Goal: Use online tool/utility: Utilize a website feature to perform a specific function

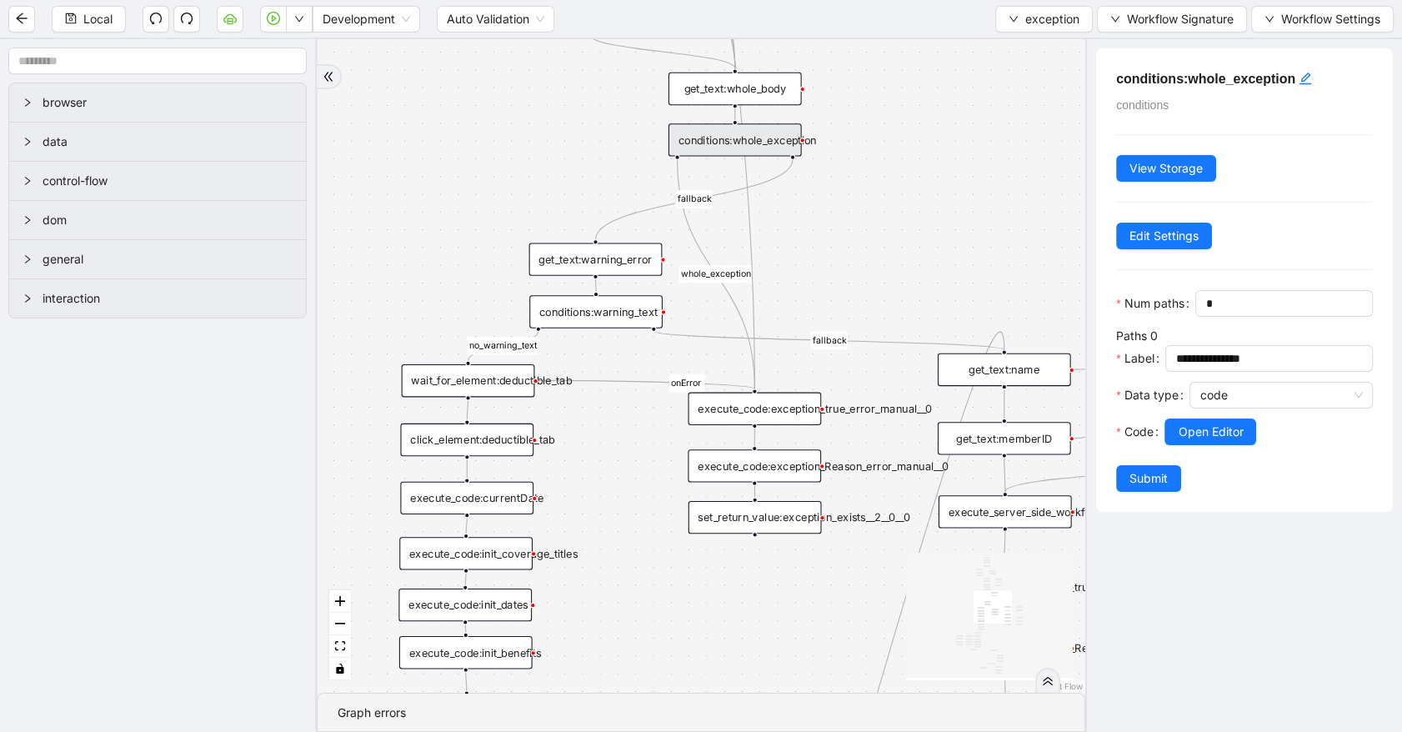
drag, startPoint x: 440, startPoint y: 252, endPoint x: 450, endPoint y: 238, distance: 16.7
click at [450, 238] on div "no_warning_text fallback fallback table_exists fallback whole_exception fallbac…" at bounding box center [701, 366] width 769 height 654
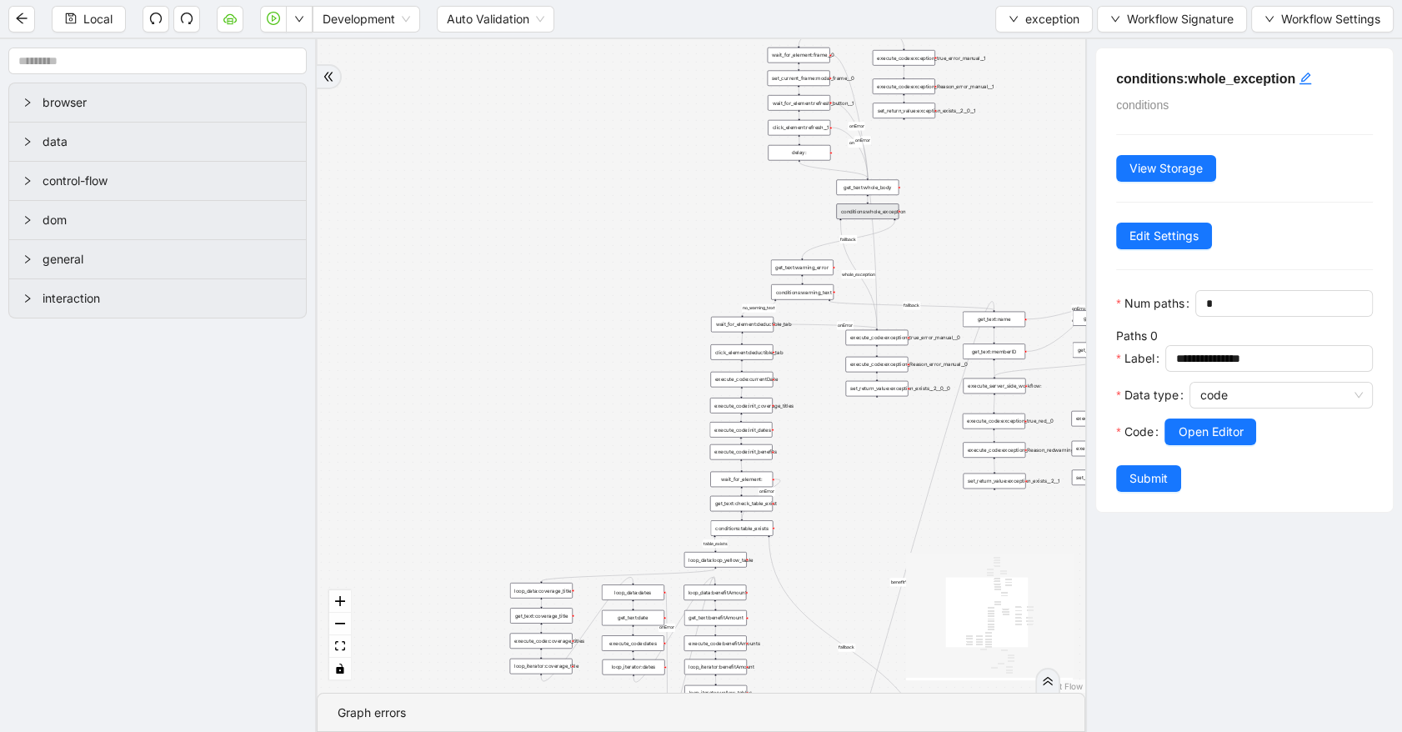
drag, startPoint x: 742, startPoint y: 212, endPoint x: 1012, endPoint y: 193, distance: 270.8
click at [1012, 193] on div "no_warning_text fallback fallback table_exists fallback whole_exception fallbac…" at bounding box center [701, 366] width 769 height 654
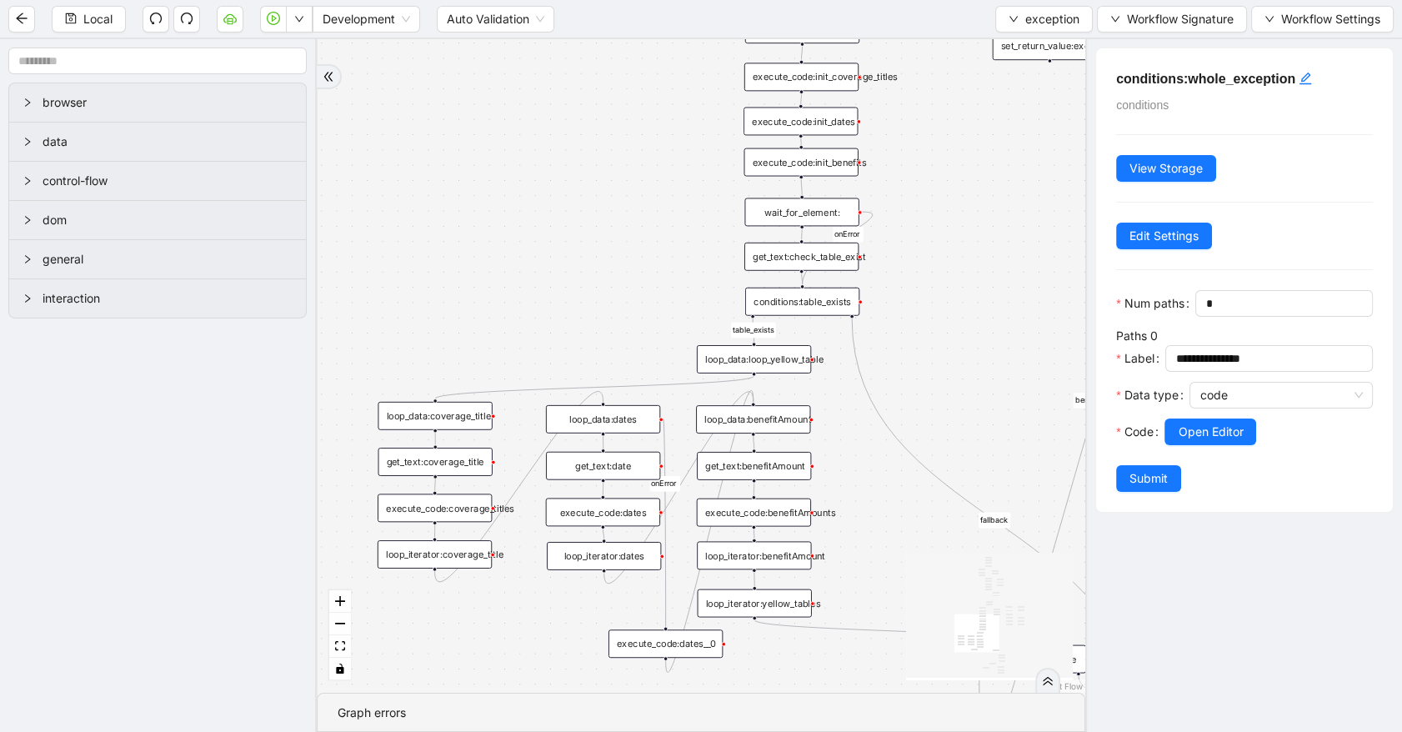
drag, startPoint x: 855, startPoint y: 508, endPoint x: 914, endPoint y: 293, distance: 222.1
click at [962, 268] on div "no_warning_text fallback fallback table_exists fallback whole_exception fallbac…" at bounding box center [701, 366] width 769 height 654
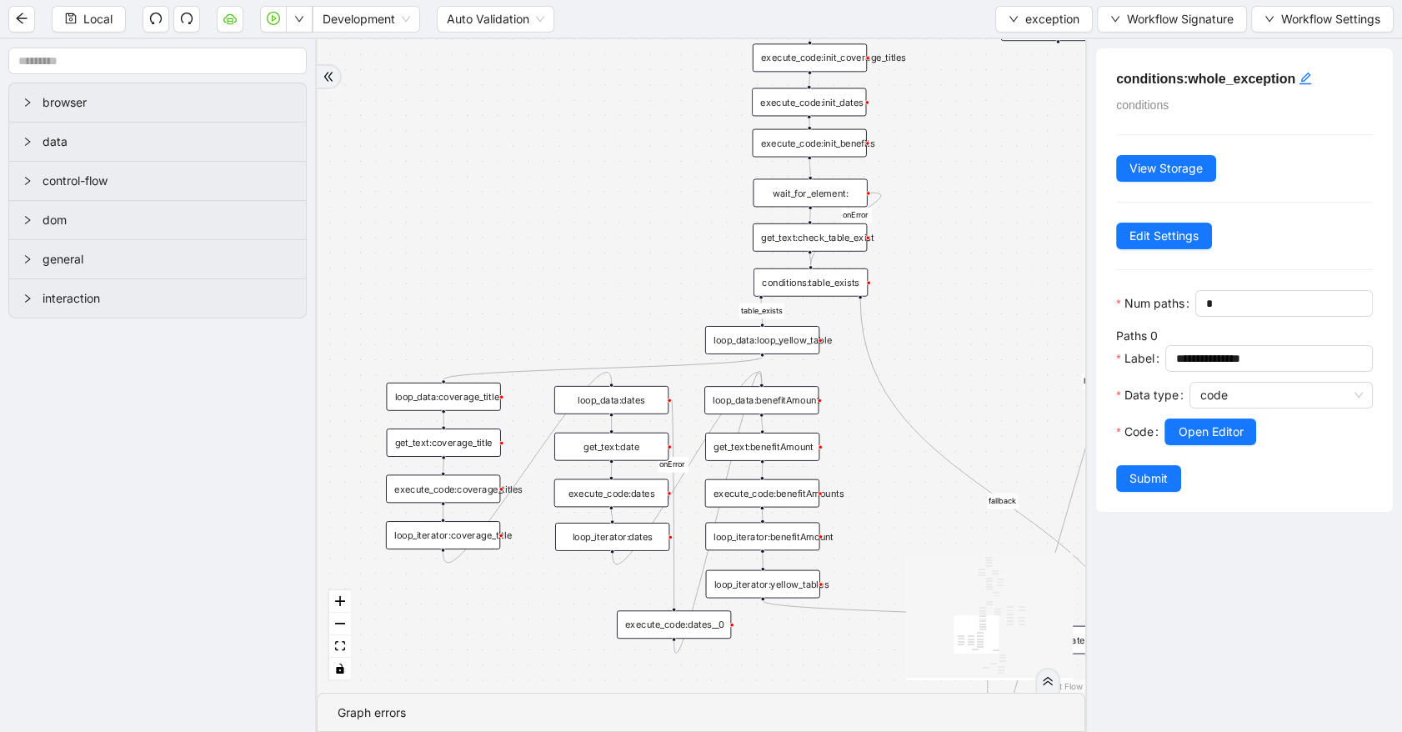
click at [787, 341] on div "loop_data:loop_yellow_table" at bounding box center [762, 340] width 114 height 28
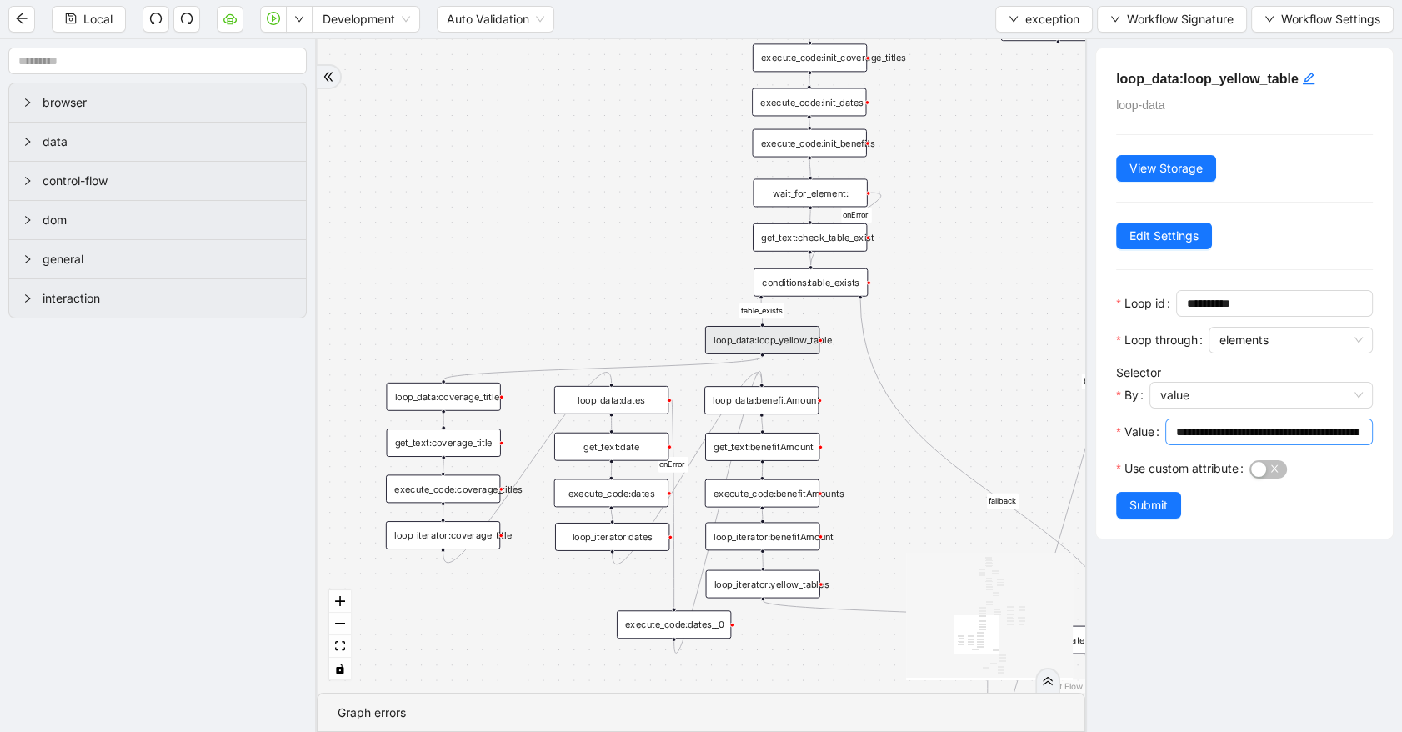
click at [1249, 436] on input "**********" at bounding box center [1268, 432] width 184 height 18
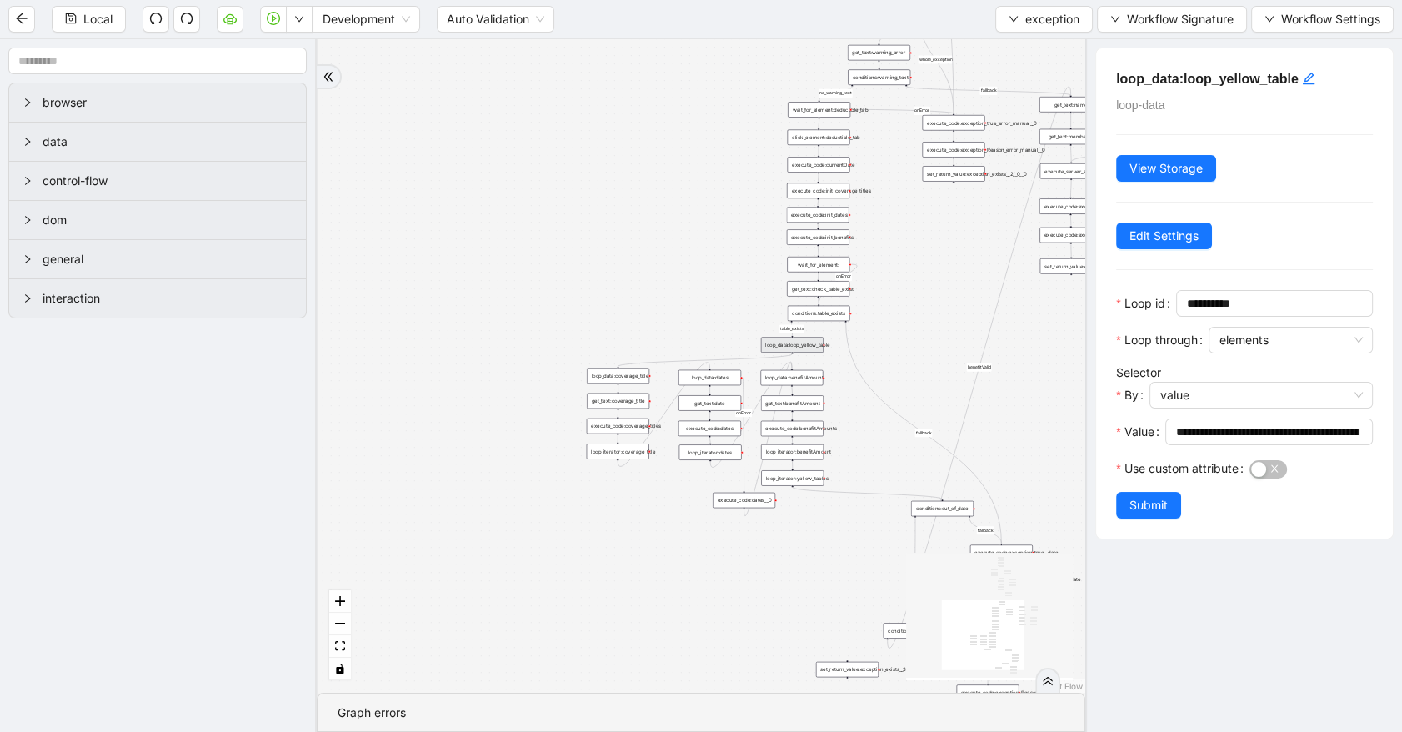
click at [604, 229] on div "no_warning_text fallback fallback table_exists fallback whole_exception fallbac…" at bounding box center [701, 366] width 769 height 654
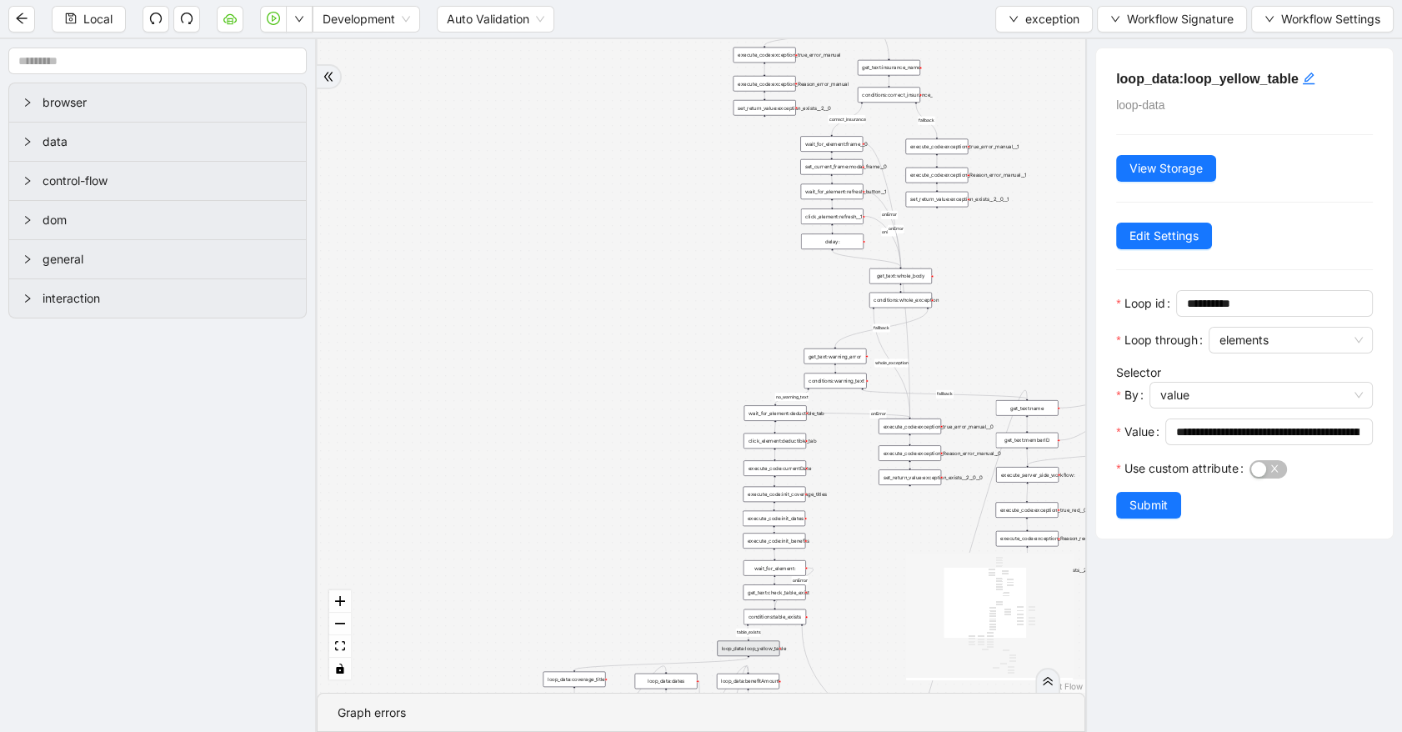
drag, startPoint x: 914, startPoint y: 287, endPoint x: 870, endPoint y: 481, distance: 199.2
click at [870, 481] on div "no_warning_text fallback fallback table_exists fallback whole_exception fallbac…" at bounding box center [701, 366] width 769 height 654
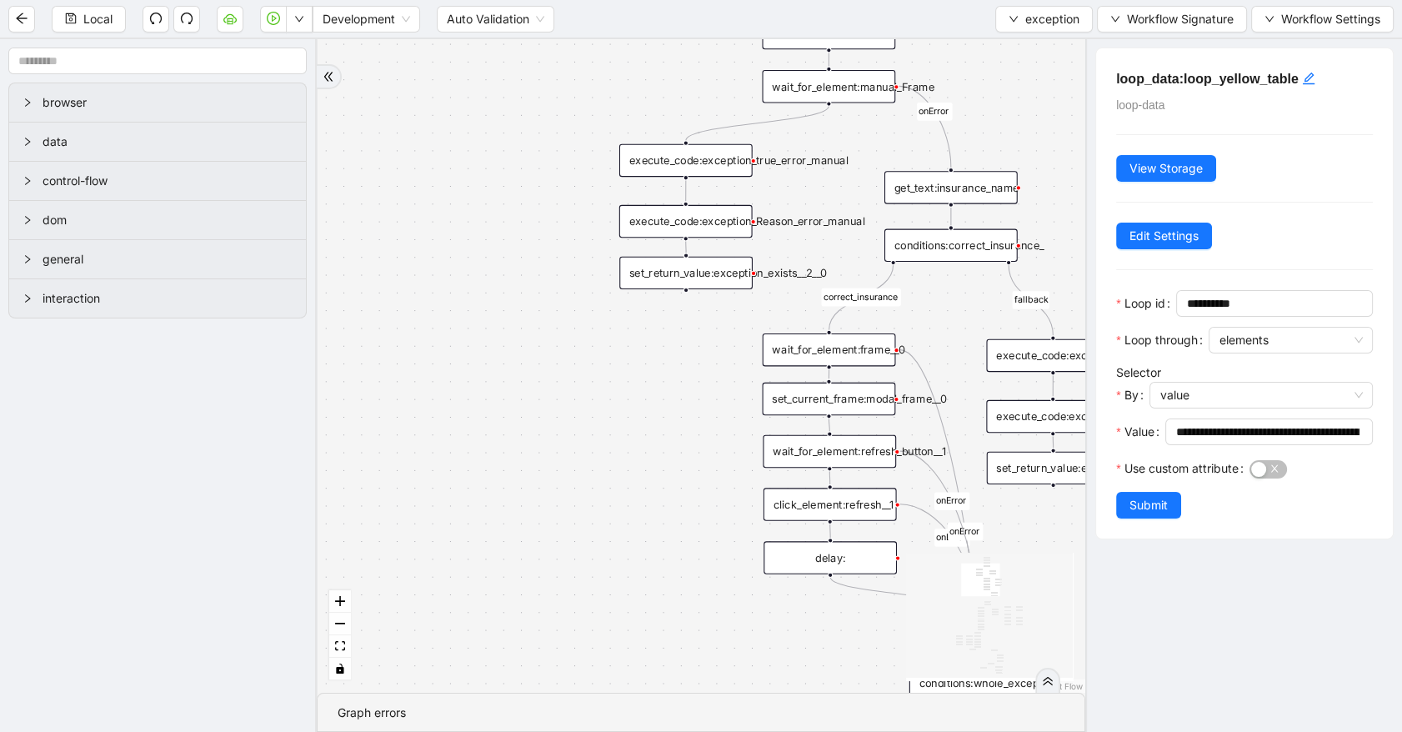
drag, startPoint x: 659, startPoint y: 454, endPoint x: 675, endPoint y: 634, distance: 181.7
click at [675, 634] on div "no_warning_text fallback fallback table_exists fallback whole_exception fallbac…" at bounding box center [701, 366] width 769 height 654
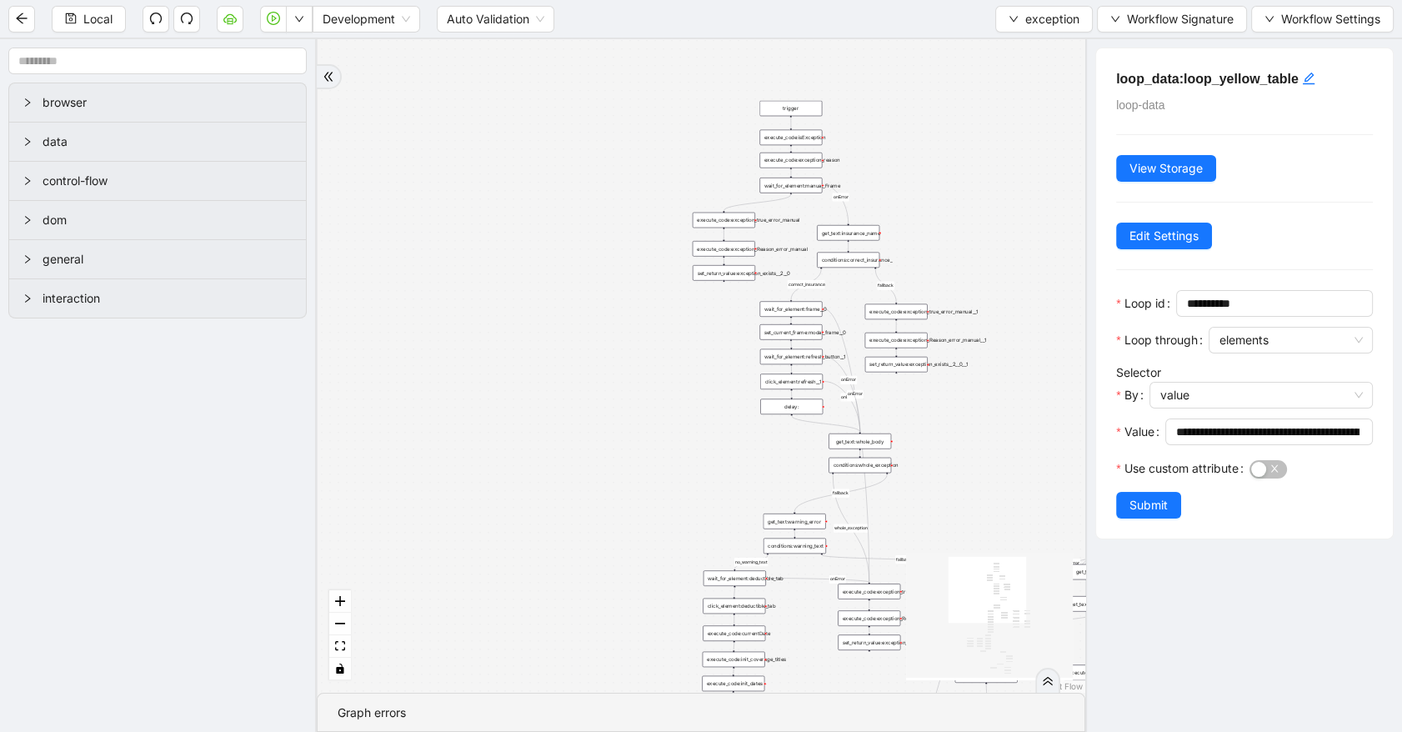
drag, startPoint x: 668, startPoint y: 550, endPoint x: 737, endPoint y: 283, distance: 275.6
click at [719, 330] on div "no_warning_text fallback fallback table_exists fallback whole_exception fallbac…" at bounding box center [701, 366] width 769 height 654
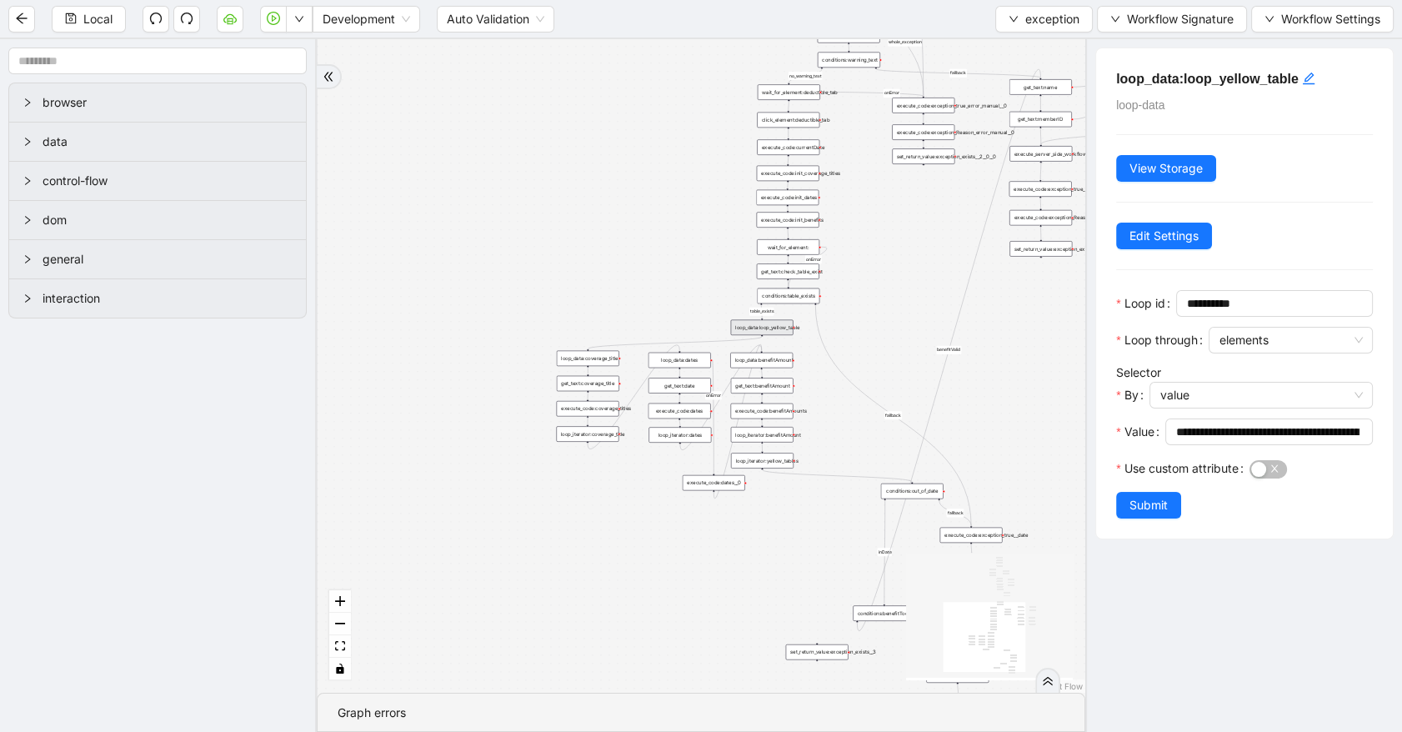
drag, startPoint x: 643, startPoint y: 499, endPoint x: 664, endPoint y: 135, distance: 365.0
click at [664, 135] on div "no_warning_text fallback fallback table_exists fallback whole_exception fallbac…" at bounding box center [701, 366] width 769 height 654
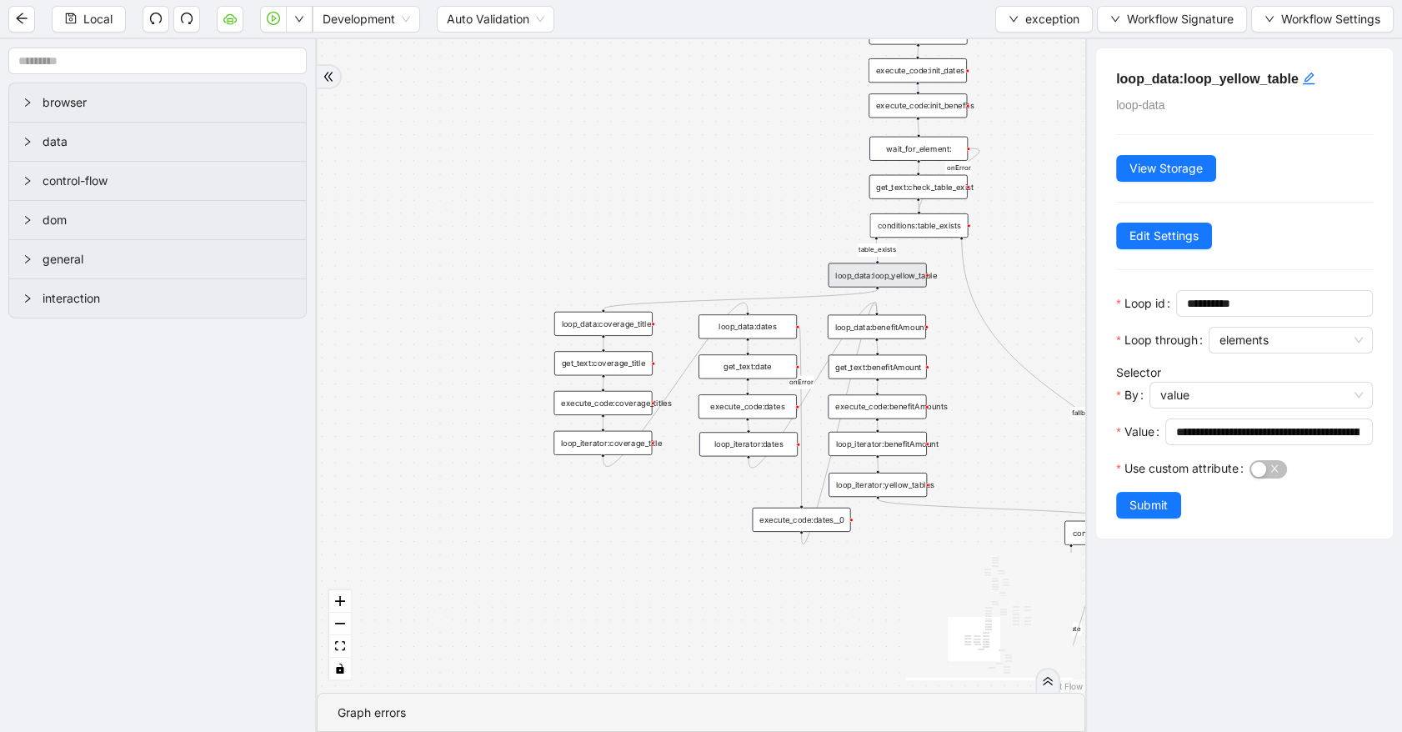
click at [594, 325] on div "loop_data:coverage_title" at bounding box center [603, 324] width 98 height 24
click at [606, 413] on div "execute_code:coverage_titles" at bounding box center [603, 403] width 98 height 24
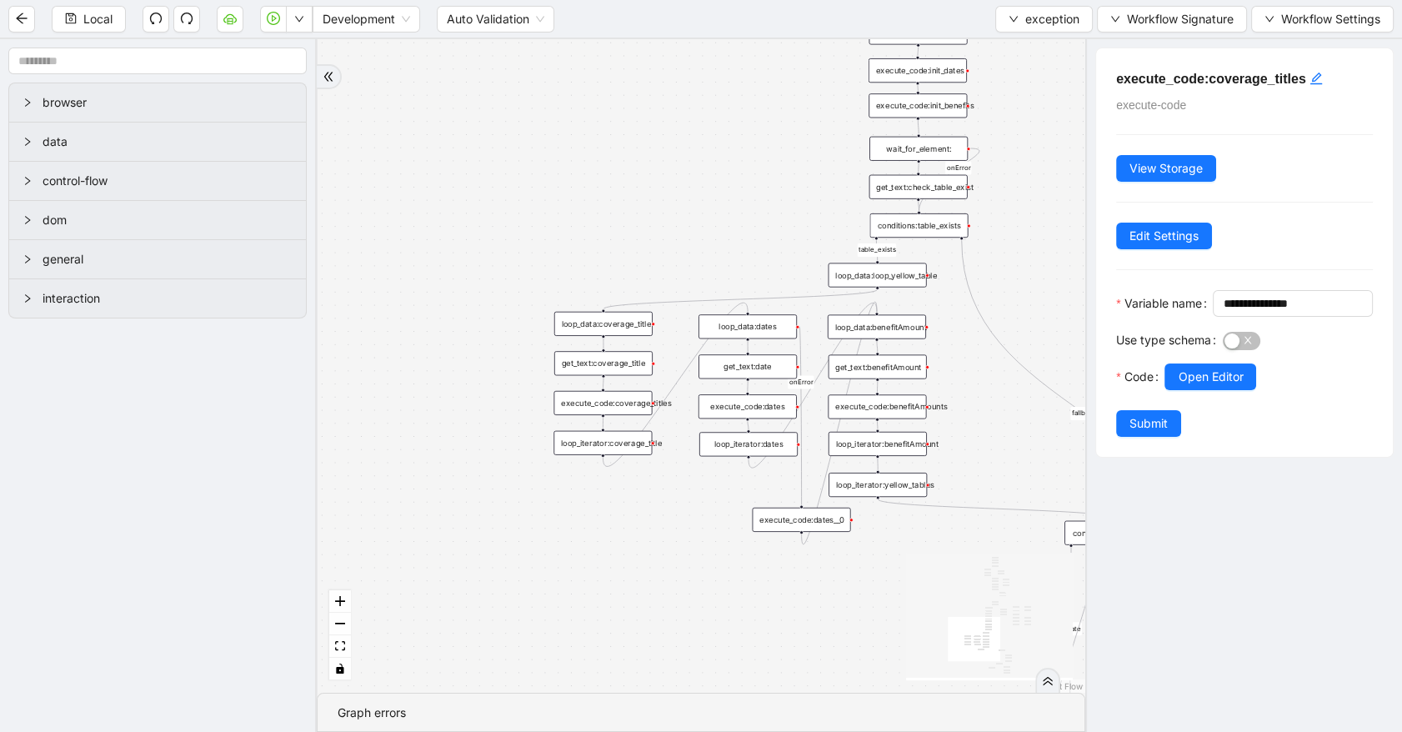
click at [614, 329] on div "loop_data:coverage_title" at bounding box center [603, 324] width 98 height 24
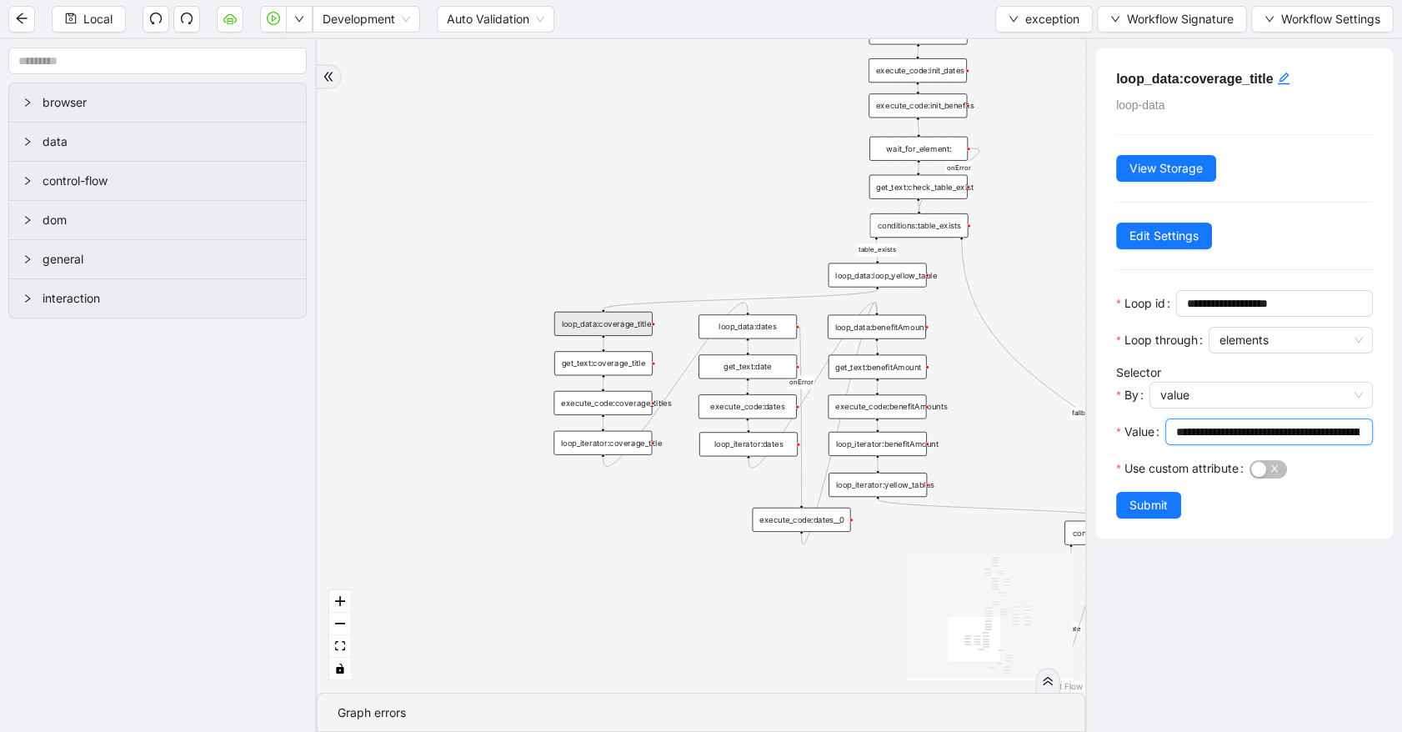
click at [1281, 434] on input "**********" at bounding box center [1268, 432] width 184 height 18
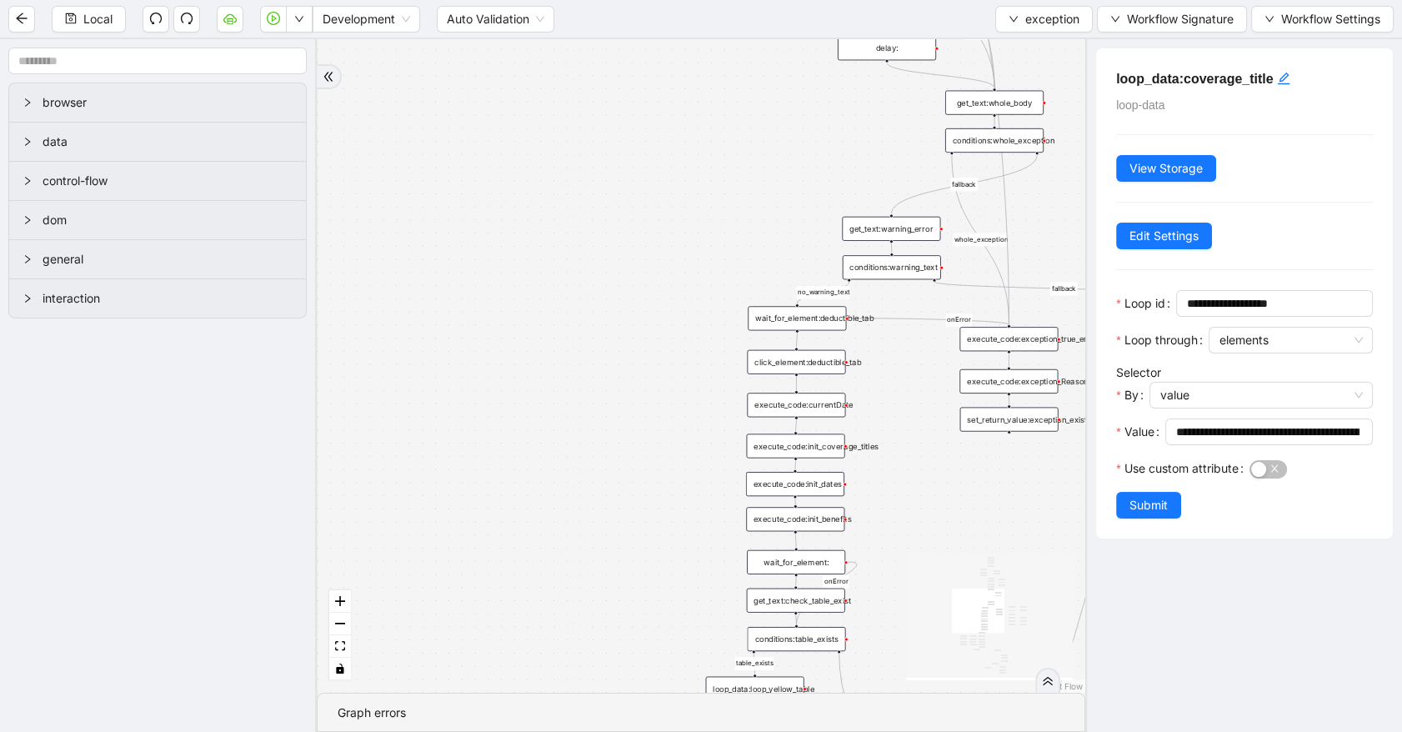
drag, startPoint x: 621, startPoint y: 159, endPoint x: 464, endPoint y: 631, distance: 497.2
click at [464, 631] on div "no_warning_text fallback fallback table_exists fallback whole_exception fallbac…" at bounding box center [701, 366] width 769 height 654
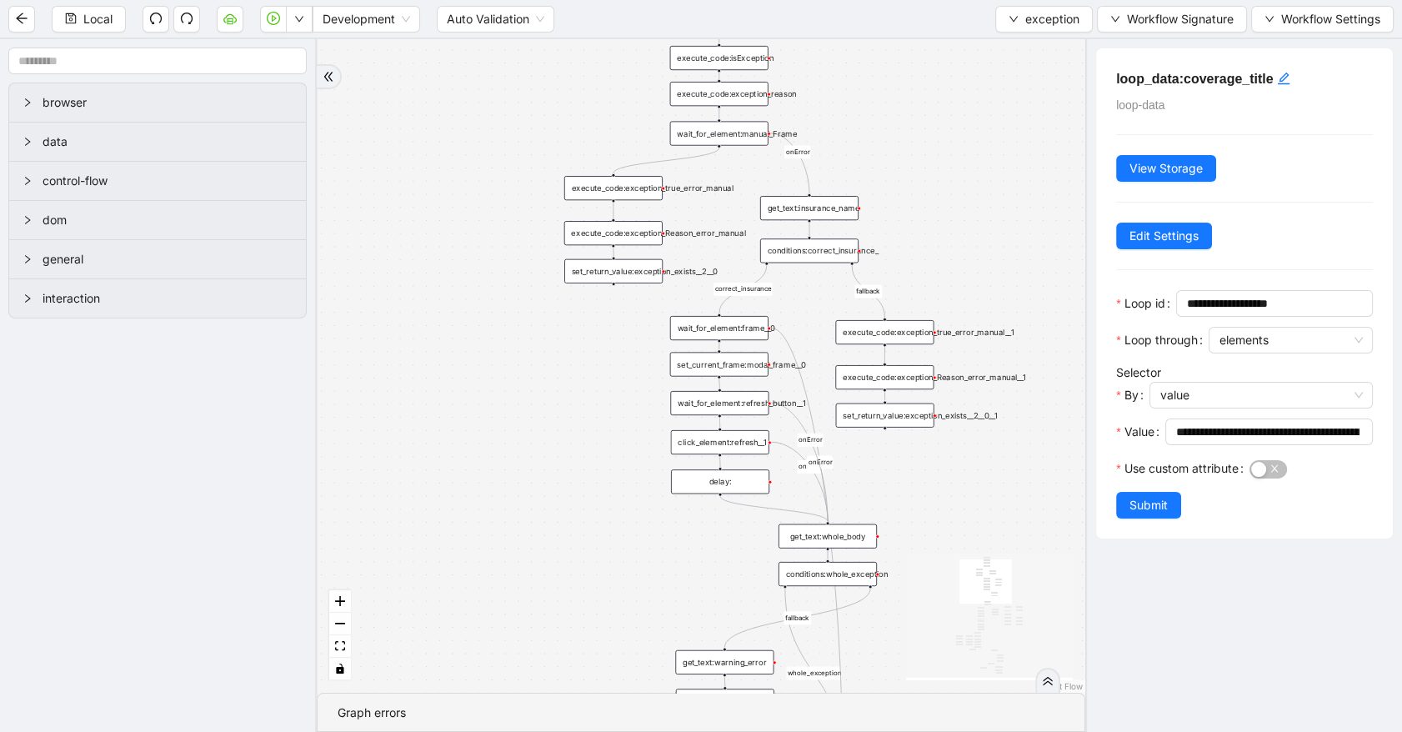
drag, startPoint x: 539, startPoint y: 414, endPoint x: 432, endPoint y: 714, distance: 318.5
click at [432, 731] on section "no_warning_text fallback fallback table_exists fallback whole_exception fallbac…" at bounding box center [701, 385] width 769 height 693
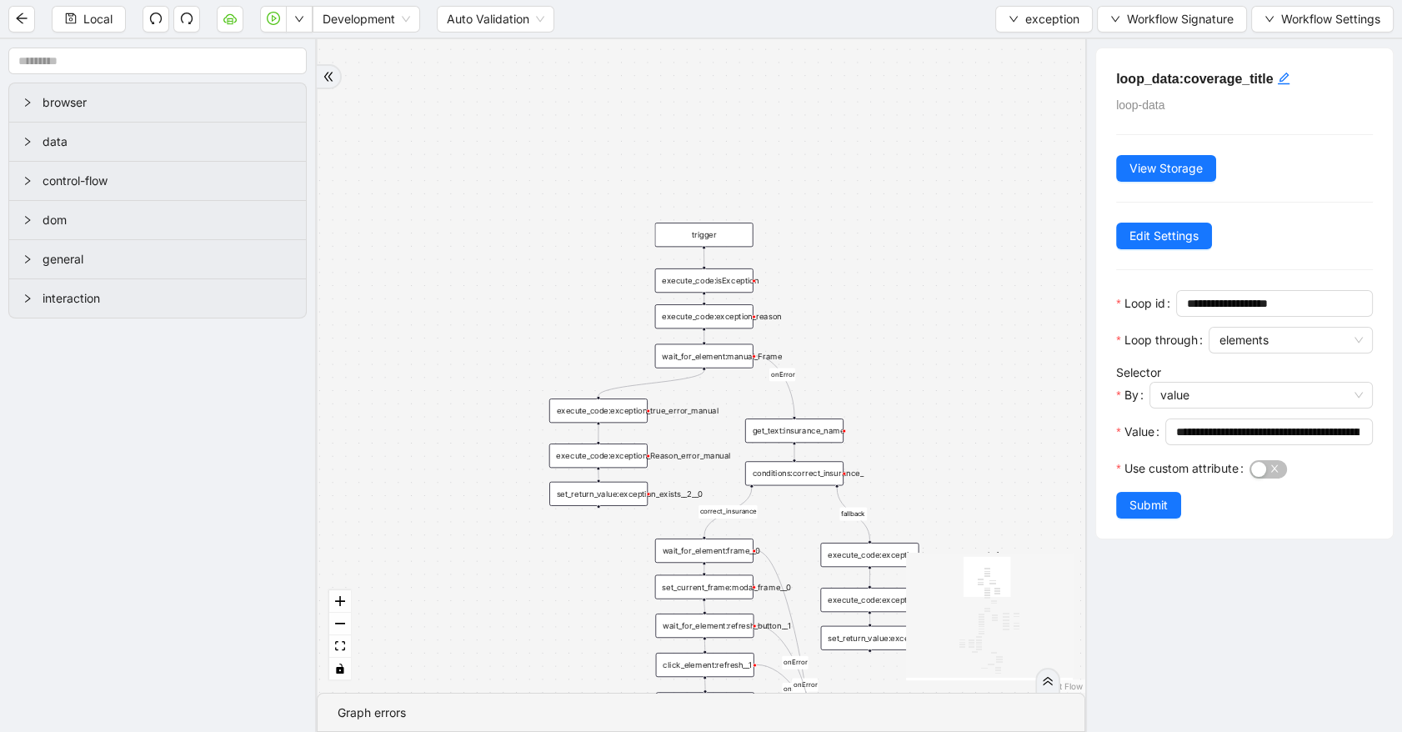
drag, startPoint x: 575, startPoint y: 72, endPoint x: 559, endPoint y: 328, distance: 257.3
click at [559, 328] on div "no_warning_text fallback fallback table_exists fallback whole_exception fallbac…" at bounding box center [701, 366] width 769 height 654
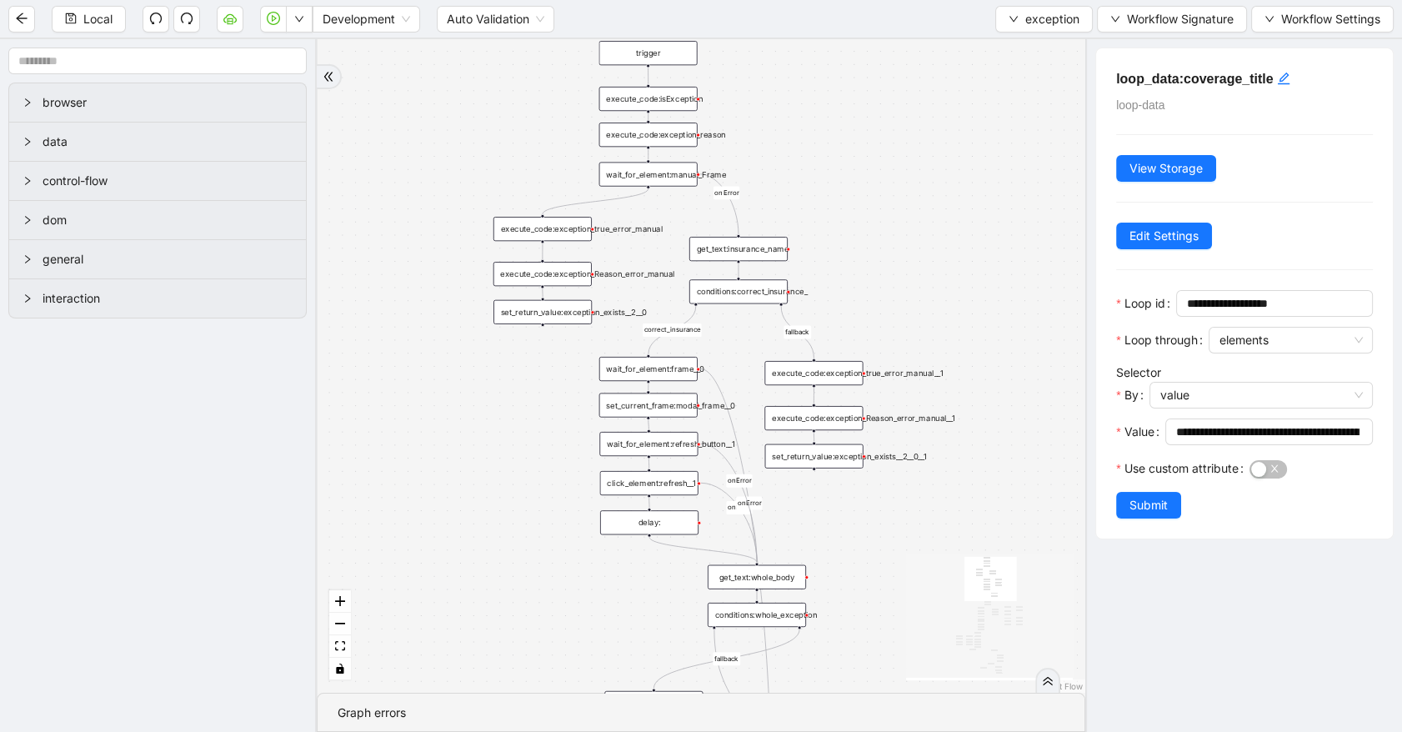
drag, startPoint x: 889, startPoint y: 383, endPoint x: 825, endPoint y: 95, distance: 294.7
click at [825, 96] on div "no_warning_text fallback fallback table_exists fallback whole_exception fallbac…" at bounding box center [701, 366] width 769 height 654
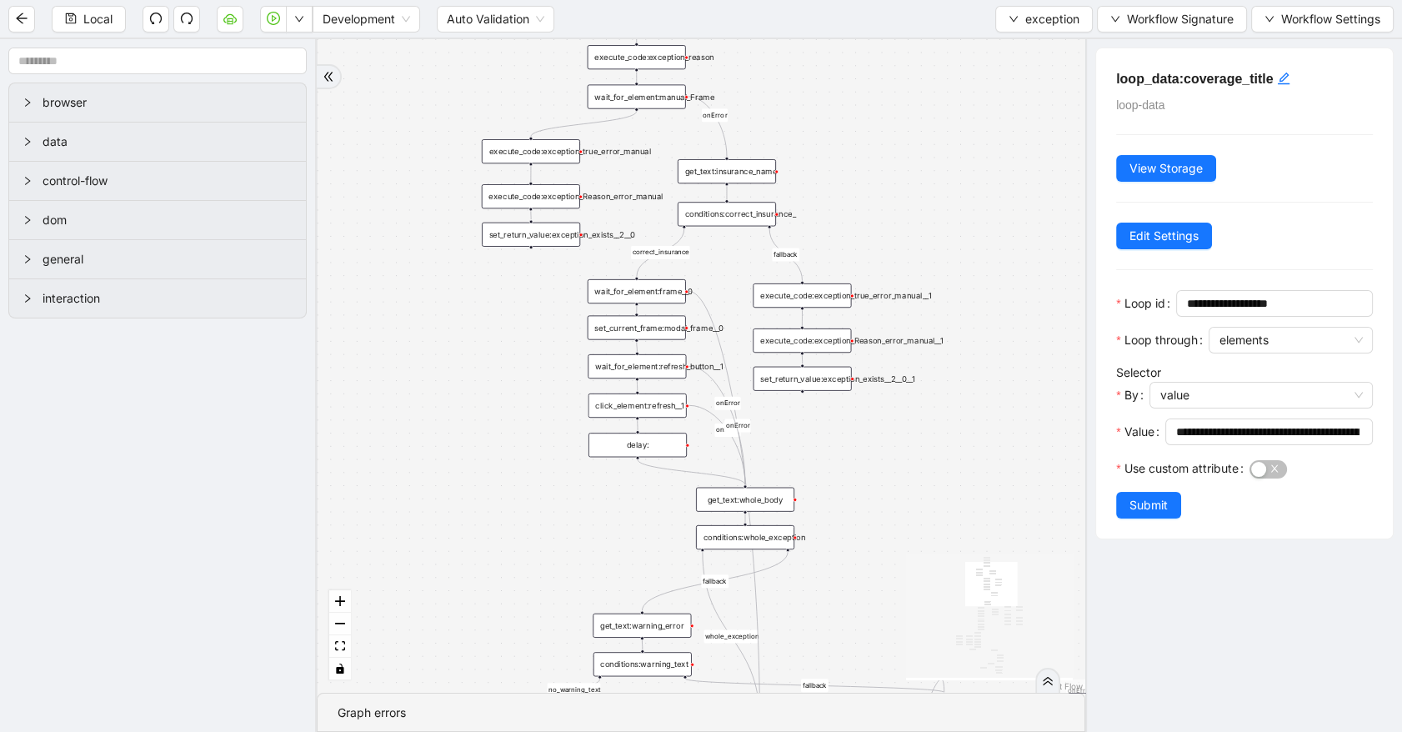
click at [844, 481] on div "no_warning_text fallback fallback table_exists fallback whole_exception fallbac…" at bounding box center [701, 366] width 769 height 654
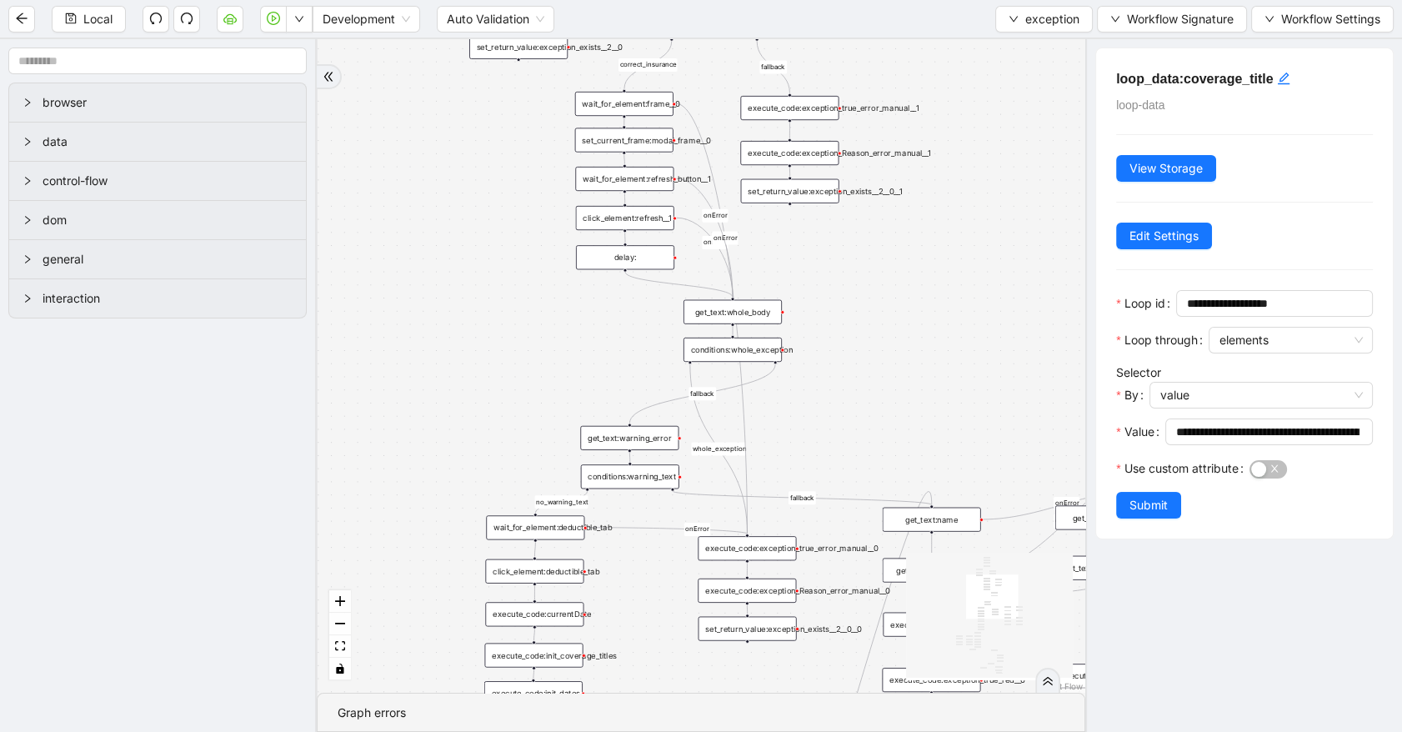
drag, startPoint x: 844, startPoint y: 481, endPoint x: 831, endPoint y: 289, distance: 192.2
click at [831, 289] on div "no_warning_text fallback fallback table_exists fallback whole_exception fallbac…" at bounding box center [701, 366] width 769 height 654
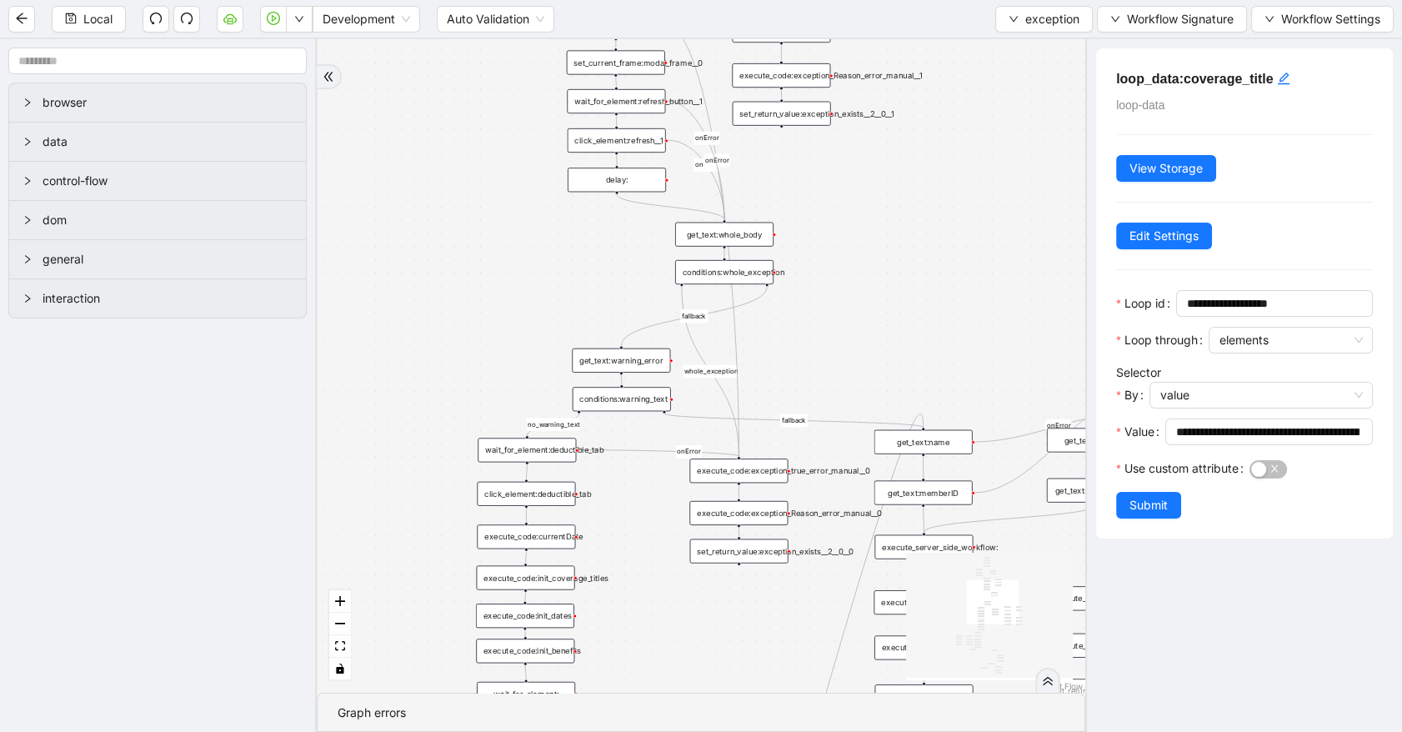
drag, startPoint x: 867, startPoint y: 389, endPoint x: 859, endPoint y: 316, distance: 73.8
click at [859, 316] on div "no_warning_text fallback fallback table_exists fallback whole_exception fallbac…" at bounding box center [701, 366] width 769 height 654
click at [612, 361] on div "get_text:warning_error" at bounding box center [621, 360] width 98 height 24
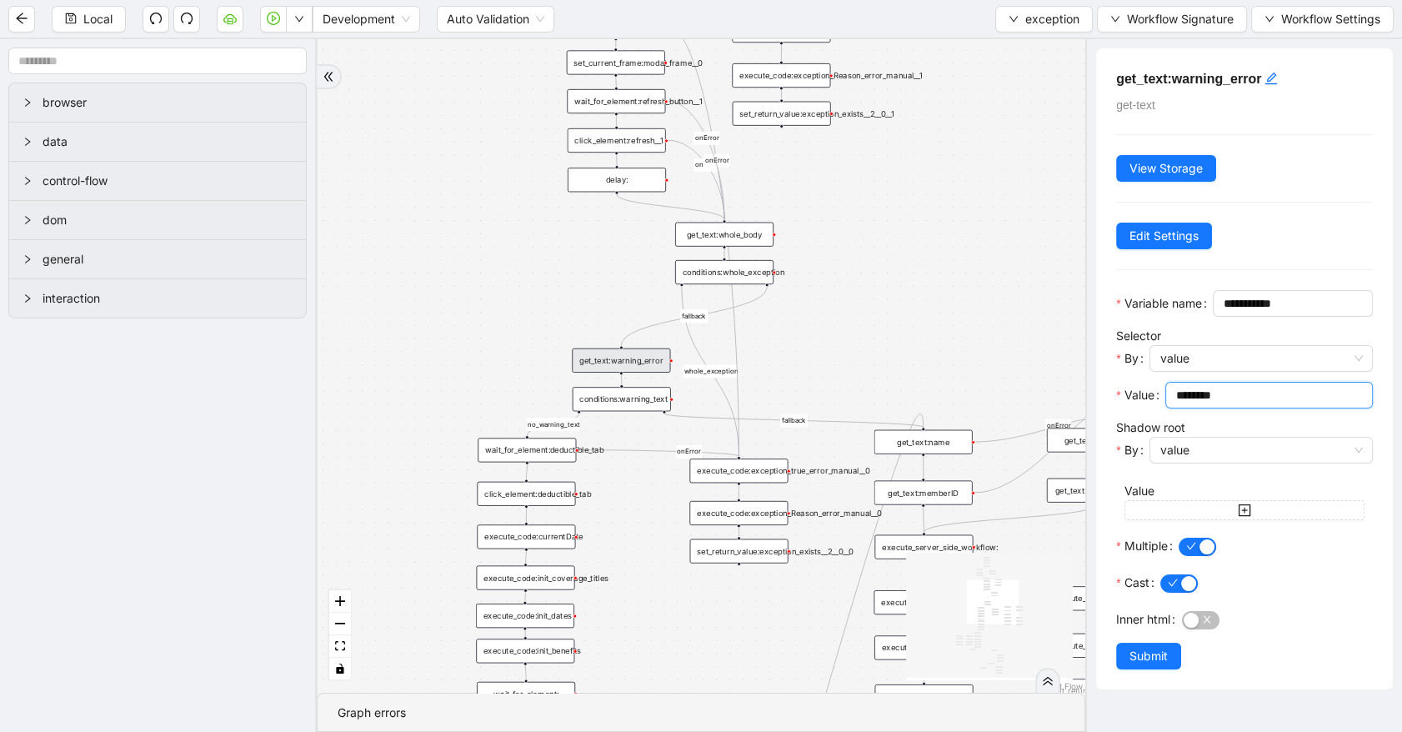
drag, startPoint x: 1233, startPoint y: 416, endPoint x: 1153, endPoint y: 413, distance: 80.1
click at [1153, 413] on div "Value ********" at bounding box center [1244, 400] width 257 height 37
click at [647, 405] on div "conditions:warning_text" at bounding box center [622, 399] width 98 height 24
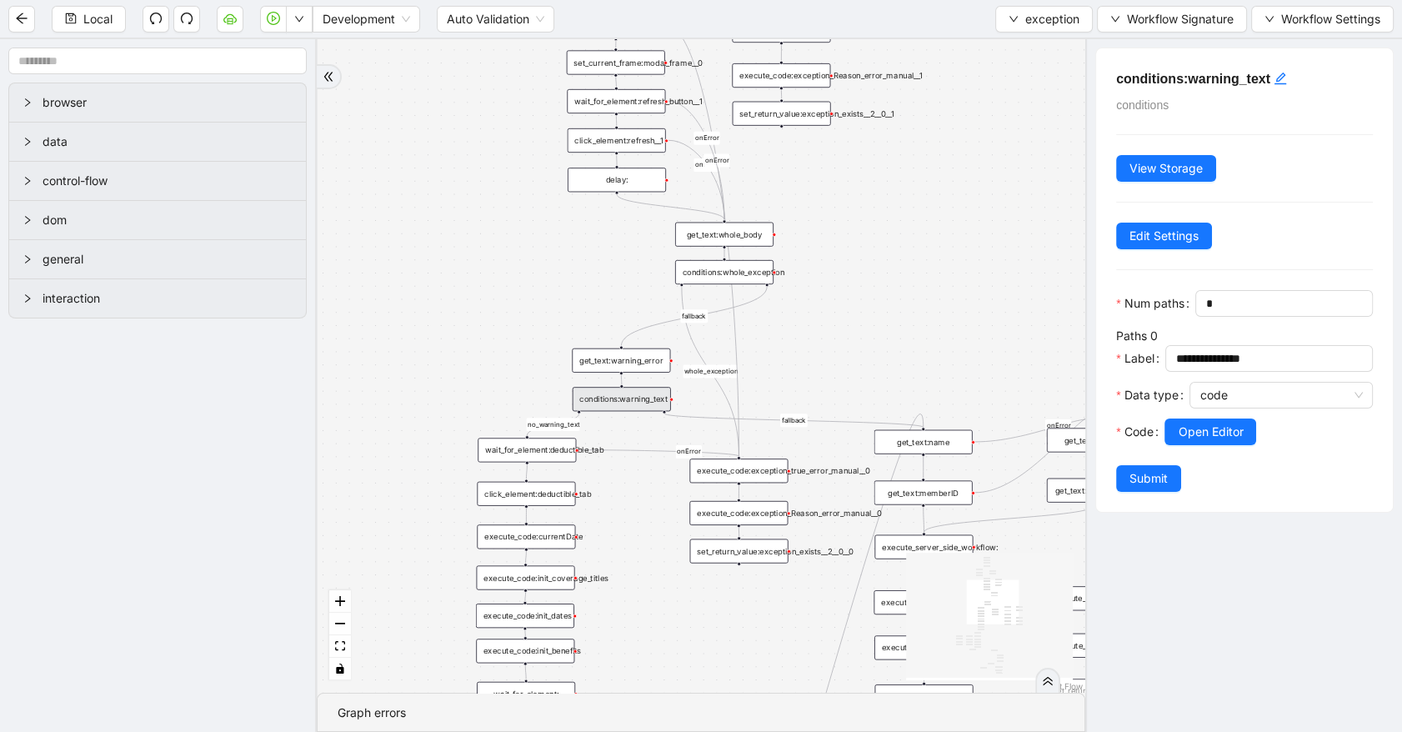
click at [1199, 465] on div at bounding box center [1269, 455] width 208 height 20
click at [1201, 441] on span "Open Editor" at bounding box center [1210, 432] width 65 height 18
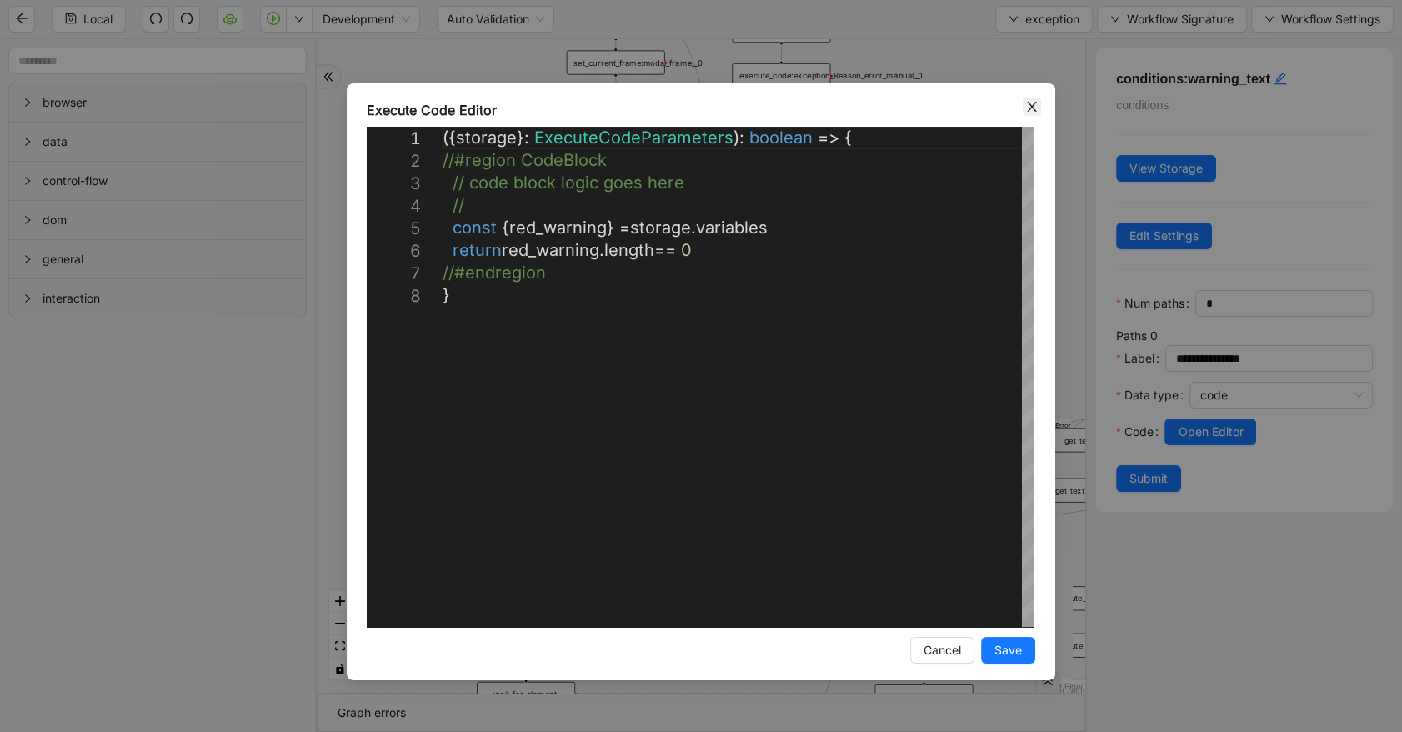
click at [1039, 105] on span "Close" at bounding box center [1032, 107] width 18 height 18
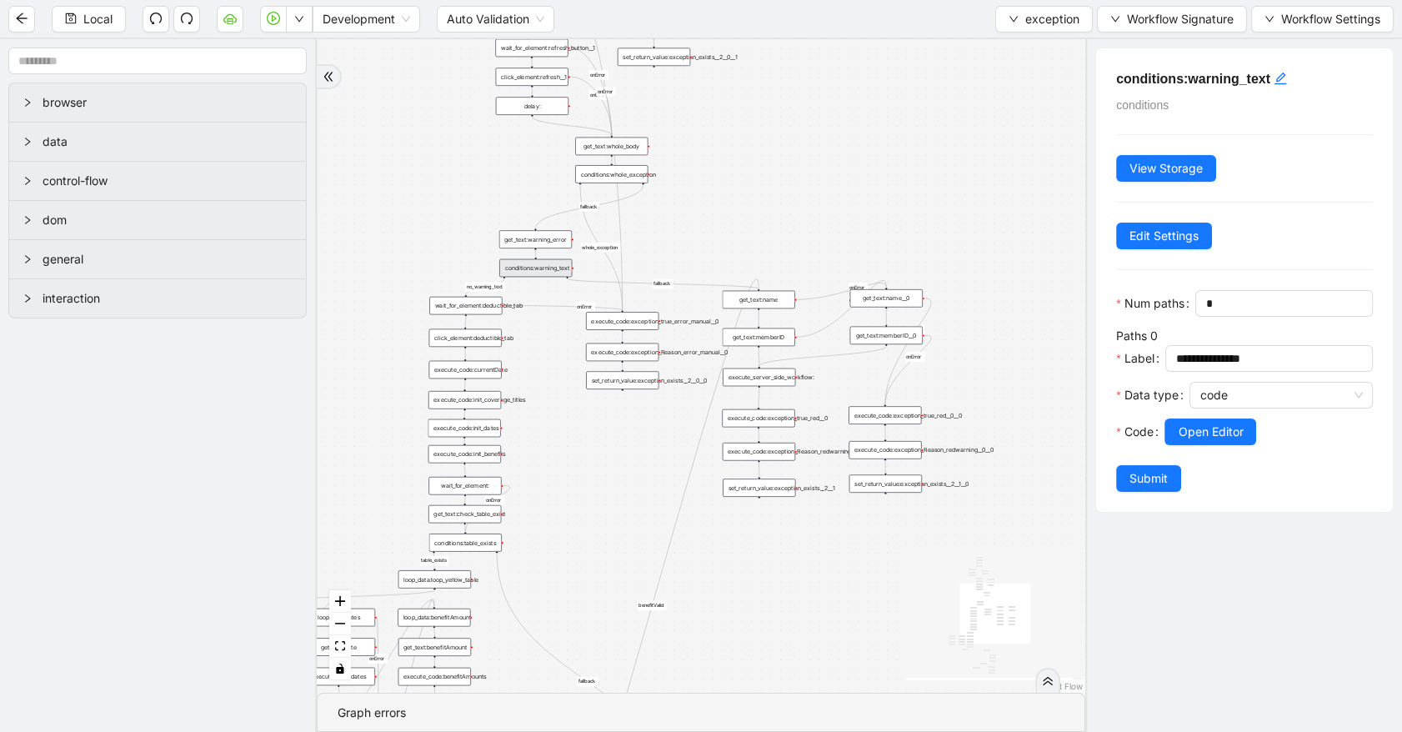
drag, startPoint x: 443, startPoint y: 333, endPoint x: 352, endPoint y: 156, distance: 198.7
click at [352, 158] on div "no_warning_text fallback fallback table_exists fallback whole_exception fallbac…" at bounding box center [701, 366] width 769 height 654
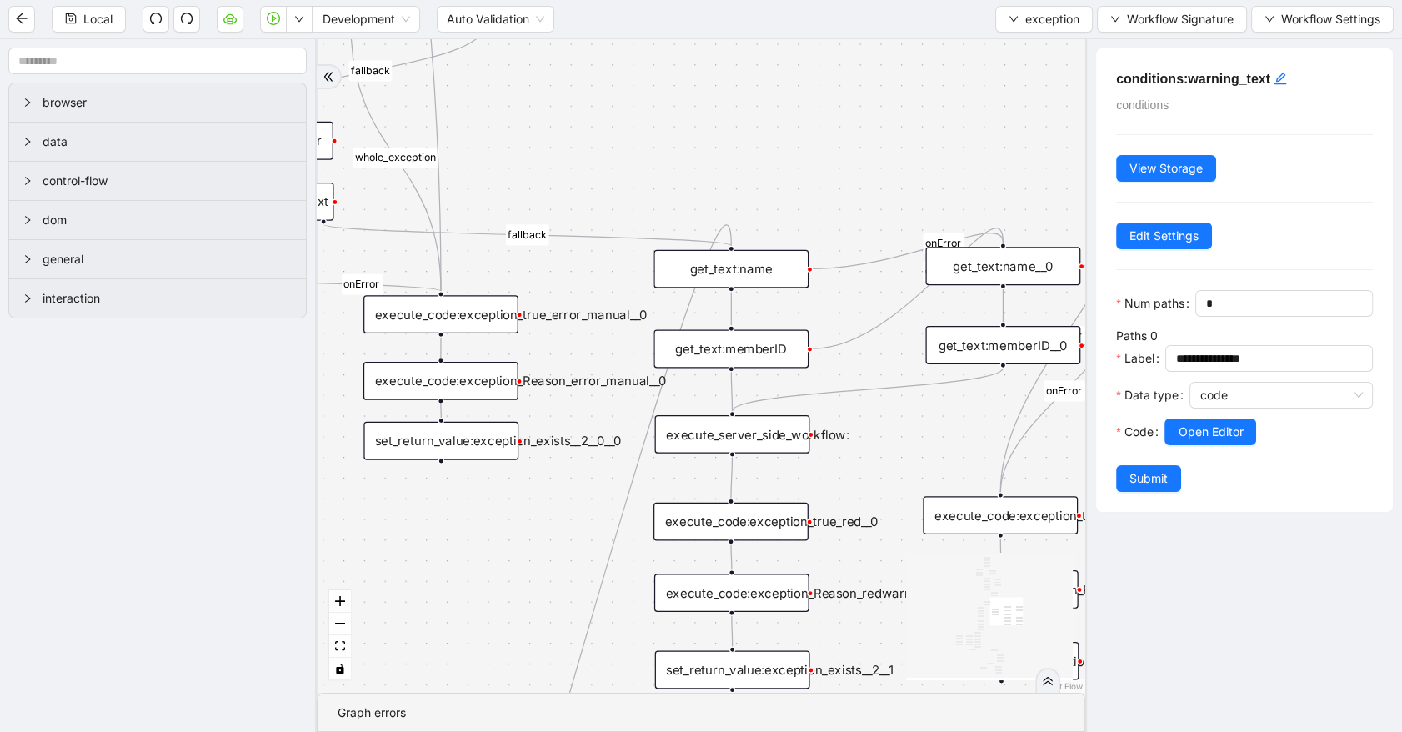
click at [785, 439] on div "execute_server_side_workflow:" at bounding box center [731, 434] width 155 height 38
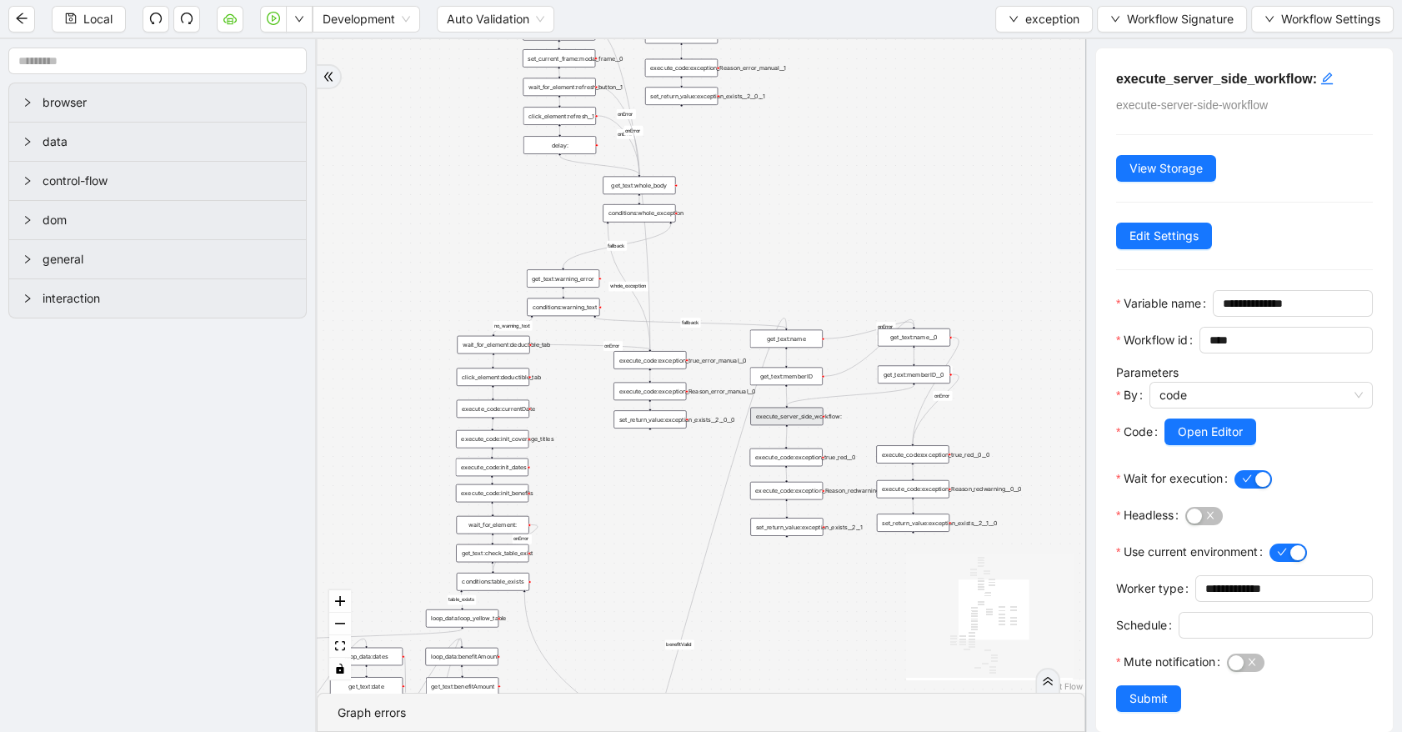
drag, startPoint x: 603, startPoint y: 548, endPoint x: 629, endPoint y: 525, distance: 34.3
click at [629, 525] on div "no_warning_text fallback fallback table_exists fallback whole_exception fallbac…" at bounding box center [701, 366] width 769 height 654
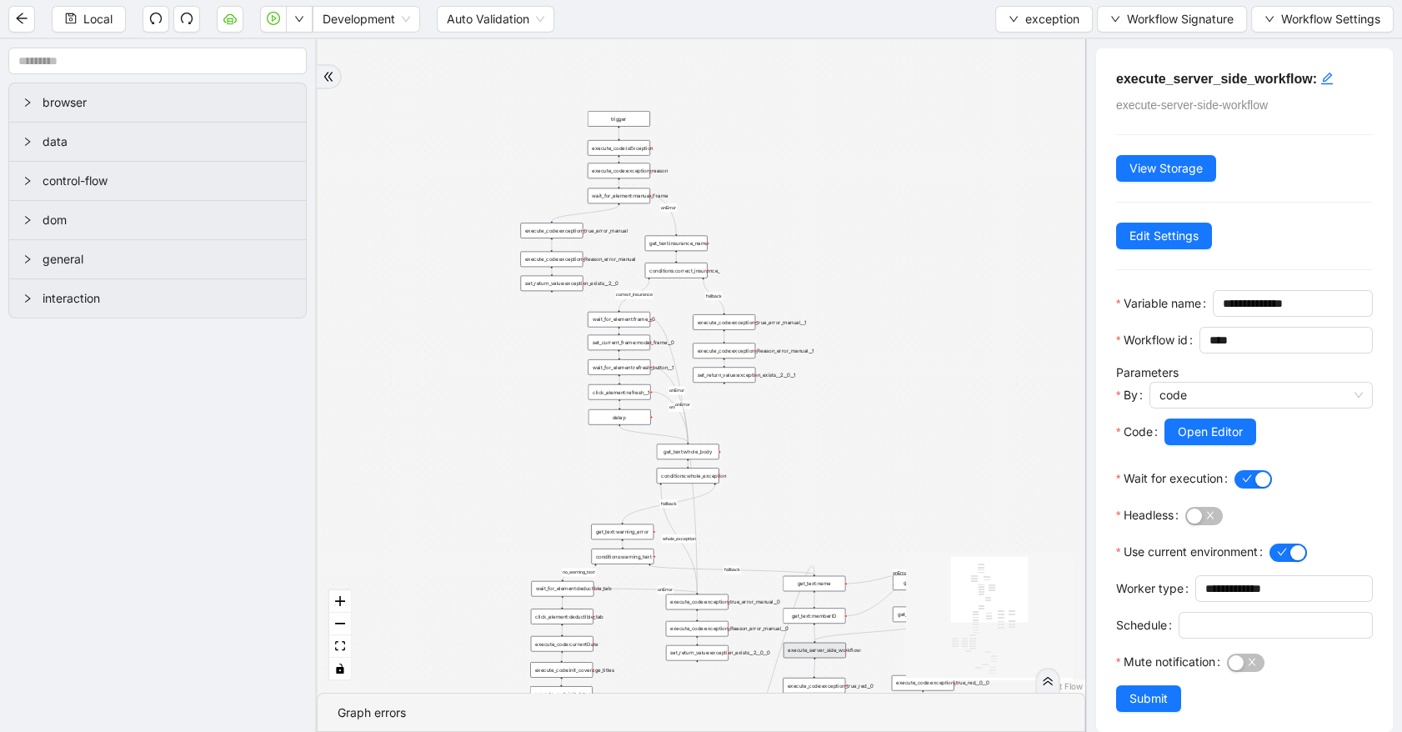
drag, startPoint x: 841, startPoint y: 207, endPoint x: 864, endPoint y: 464, distance: 257.8
click at [864, 464] on div "no_warning_text fallback fallback table_exists fallback whole_exception fallbac…" at bounding box center [701, 366] width 769 height 654
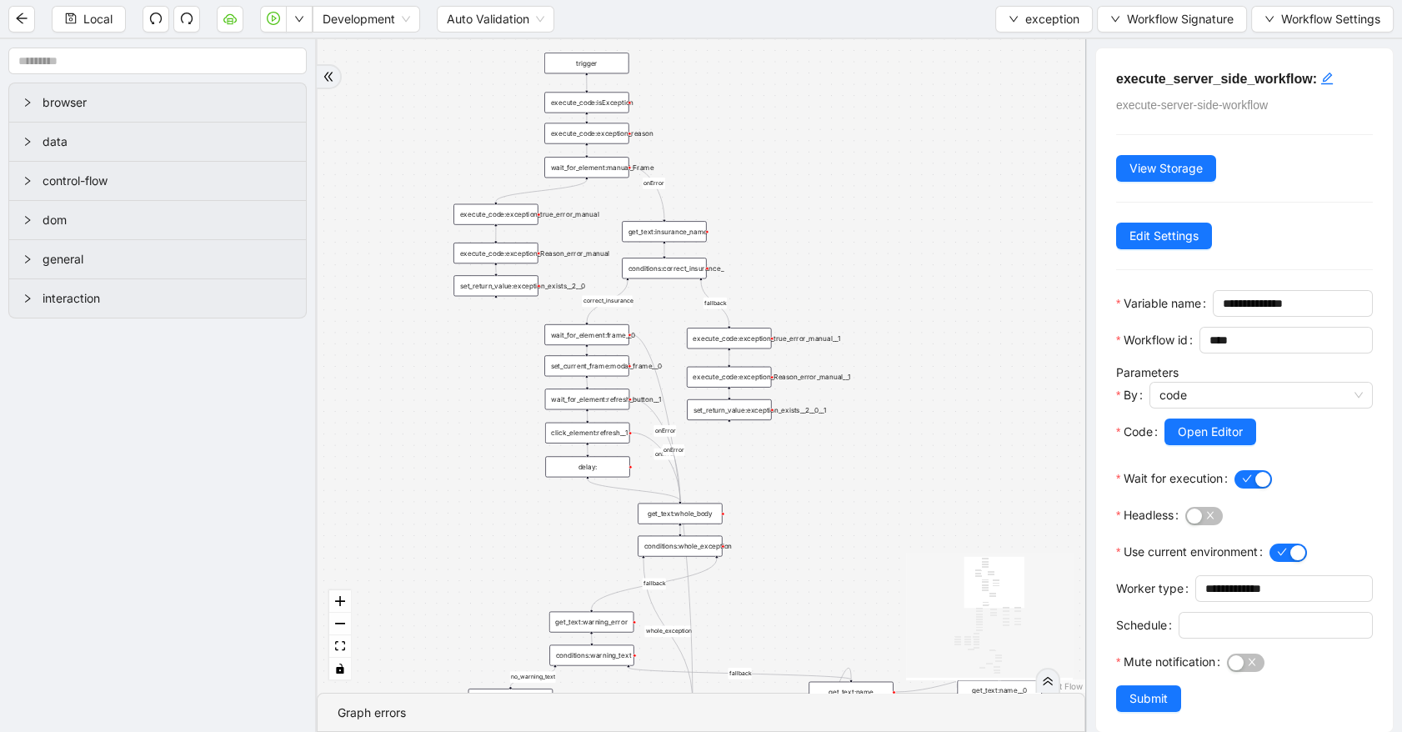
drag, startPoint x: 783, startPoint y: 201, endPoint x: 810, endPoint y: 305, distance: 107.8
click at [810, 305] on div "no_warning_text fallback fallback table_exists fallback whole_exception fallbac…" at bounding box center [701, 366] width 769 height 654
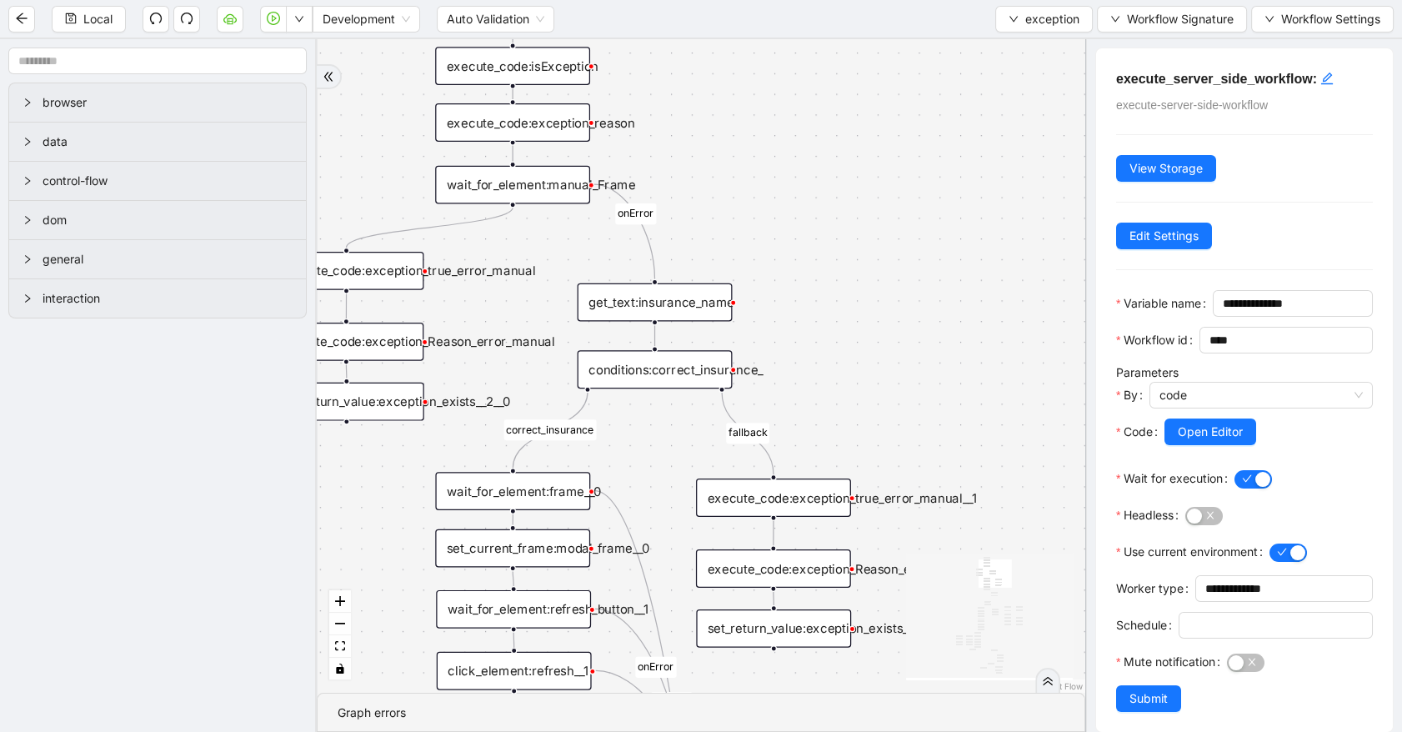
click at [684, 361] on div "conditions:correct_insurance_" at bounding box center [655, 369] width 155 height 38
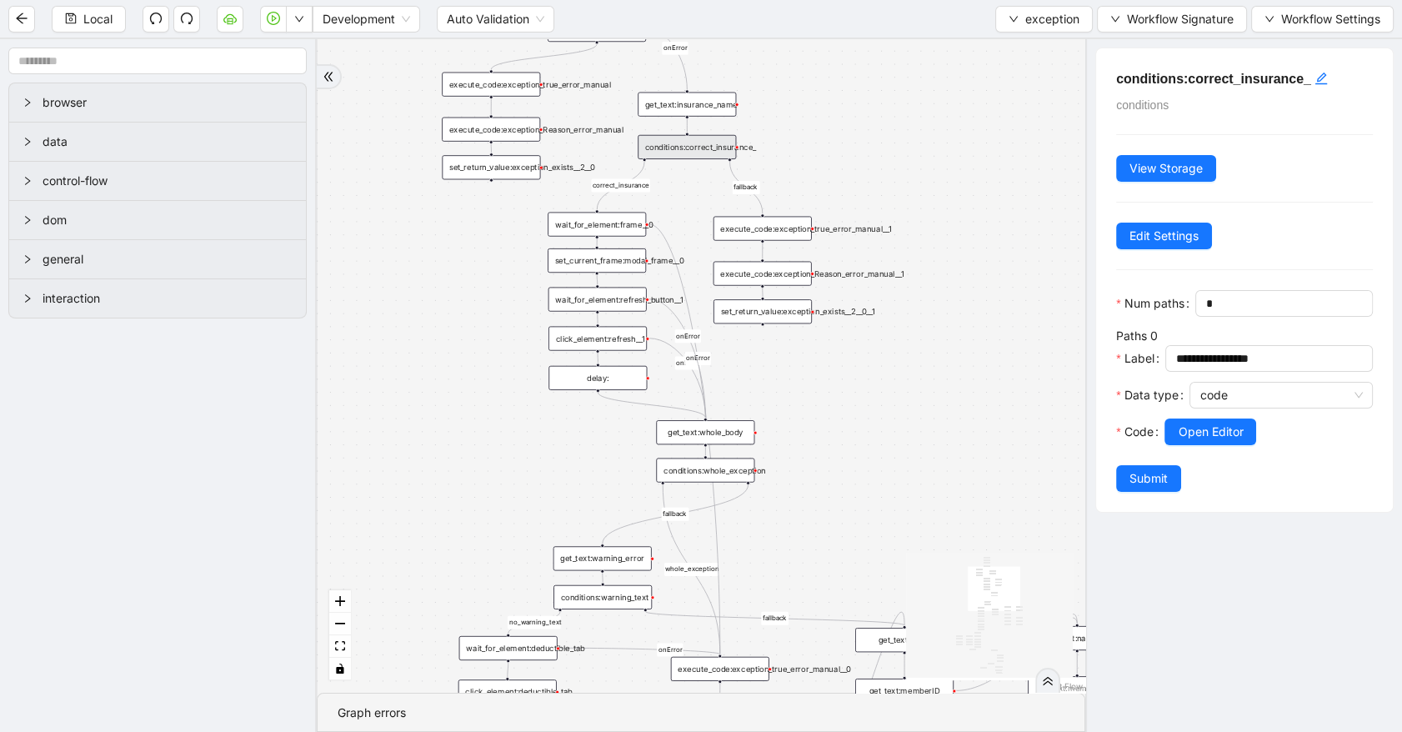
drag, startPoint x: 842, startPoint y: 427, endPoint x: 810, endPoint y: 183, distance: 246.3
click at [810, 183] on div "no_warning_text fallback fallback table_exists fallback whole_exception fallbac…" at bounding box center [701, 366] width 769 height 654
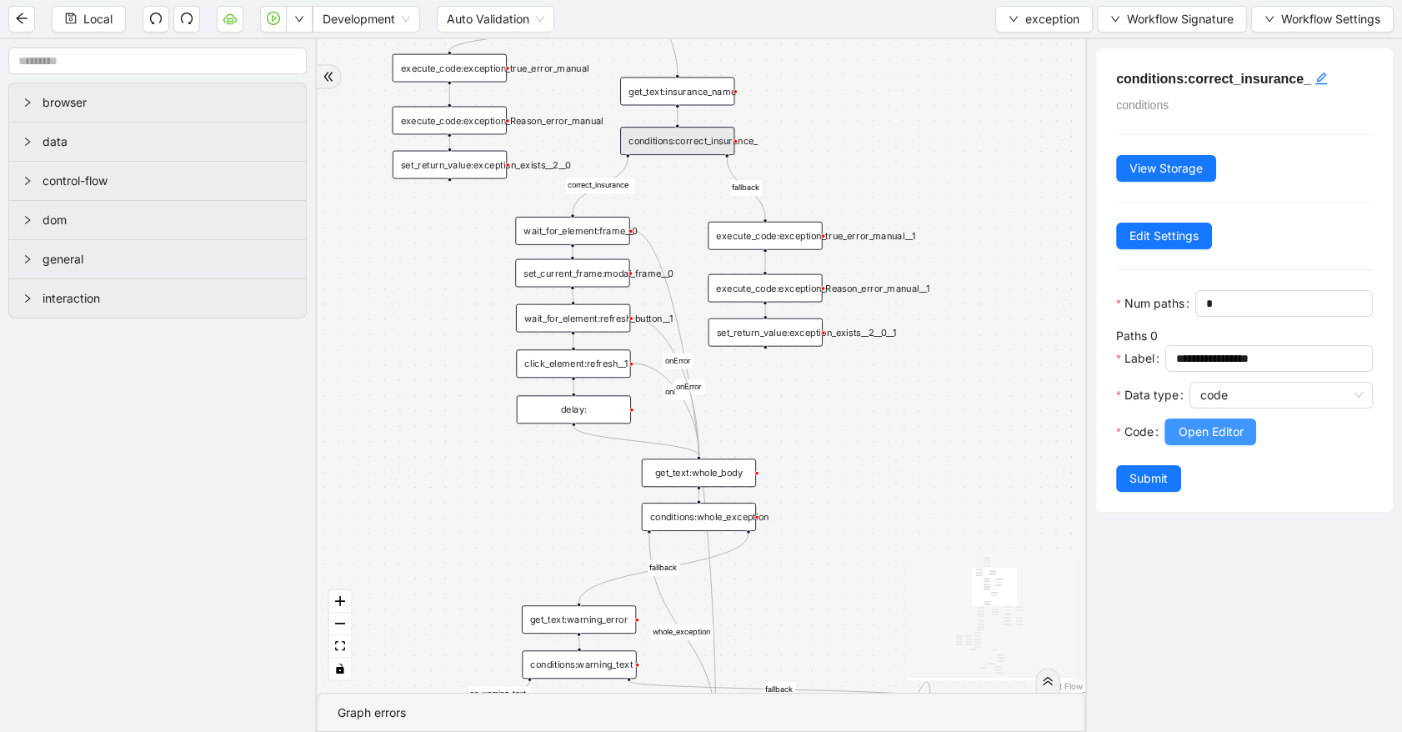
click at [1196, 441] on span "Open Editor" at bounding box center [1210, 432] width 65 height 18
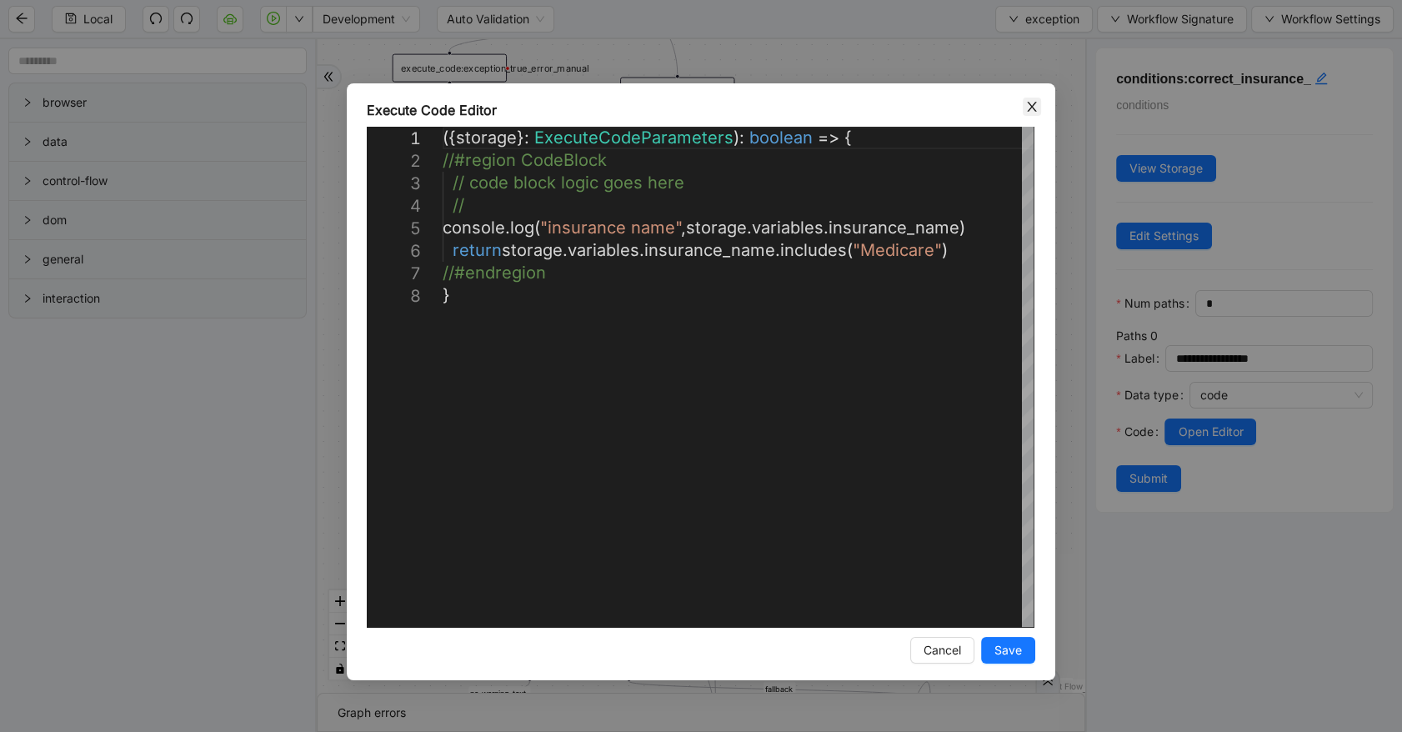
click at [1030, 103] on icon "close" at bounding box center [1031, 107] width 9 height 10
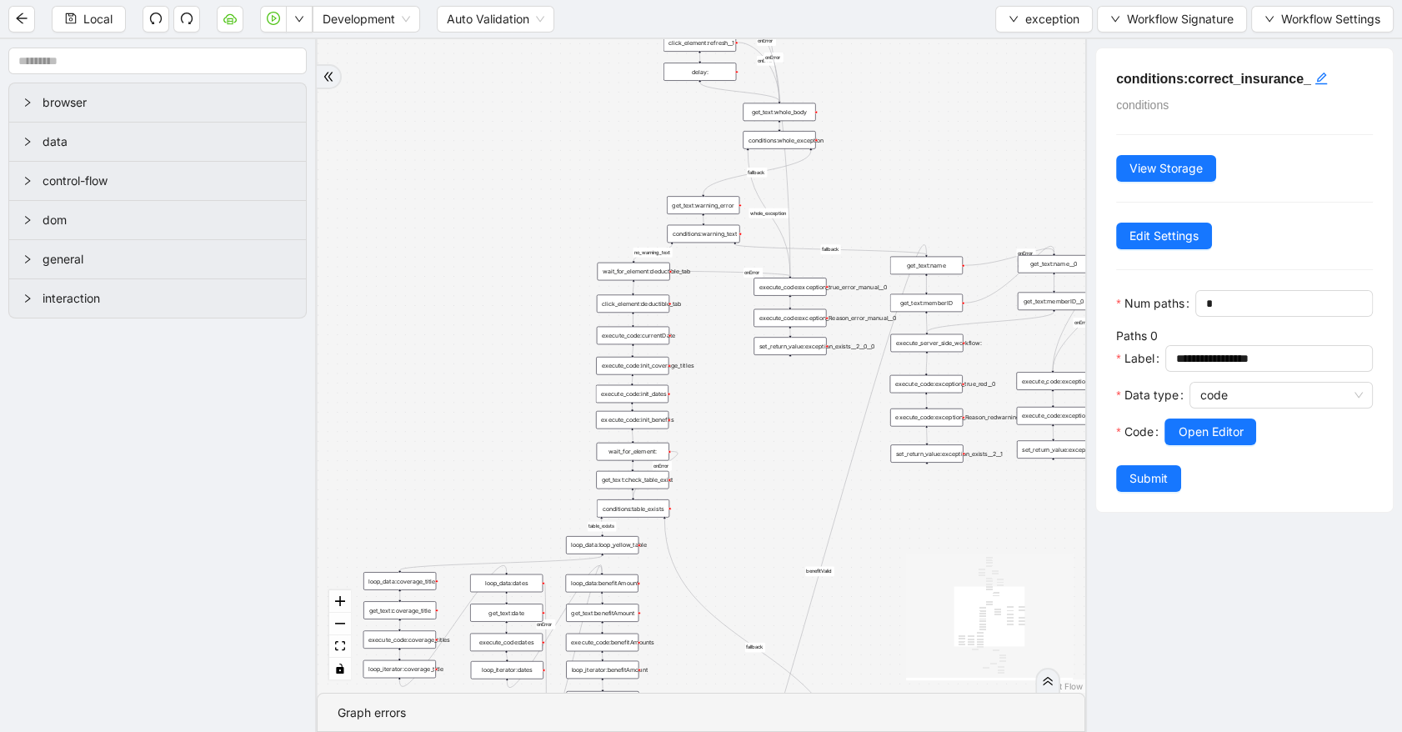
drag, startPoint x: 853, startPoint y: 435, endPoint x: 898, endPoint y: 131, distance: 307.6
click at [898, 131] on div "no_warning_text fallback fallback table_exists fallback whole_exception fallbac…" at bounding box center [701, 366] width 769 height 654
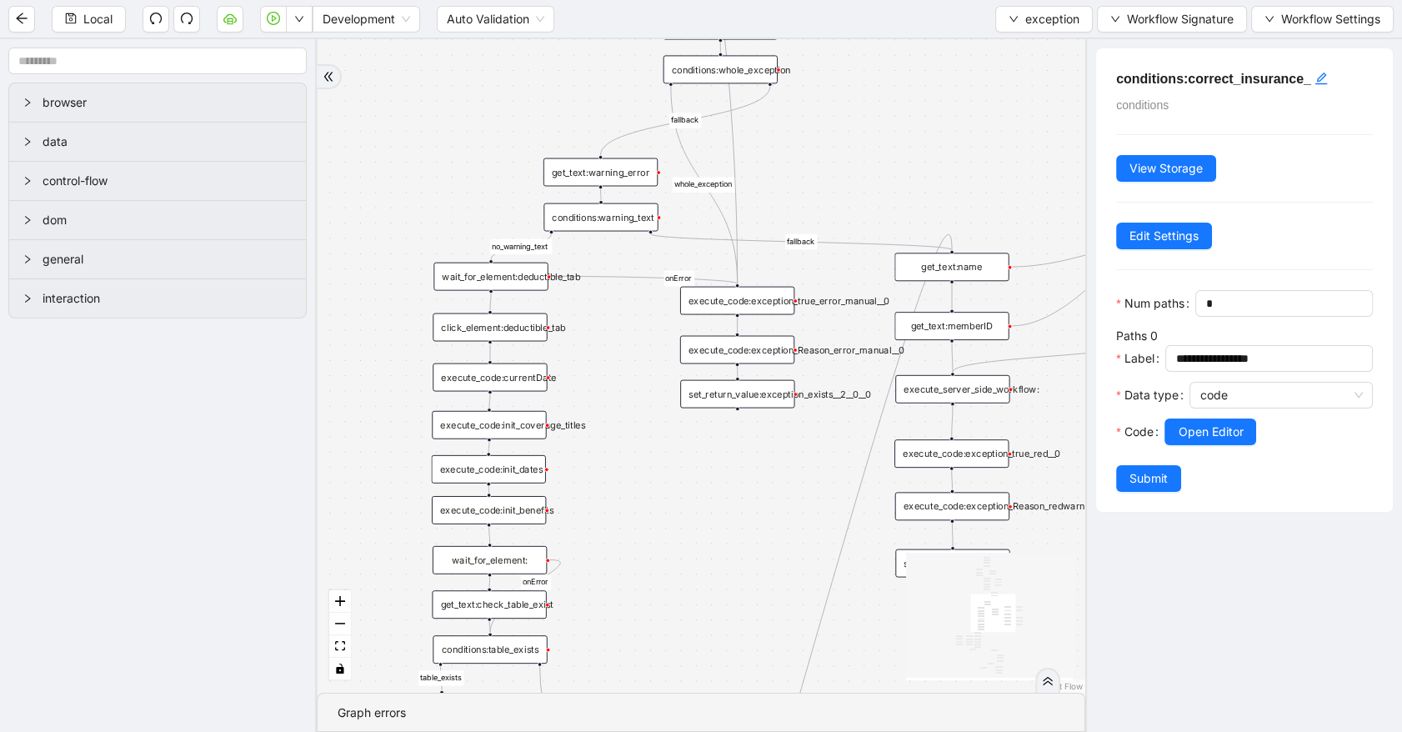
click at [845, 167] on div "no_warning_text fallback fallback table_exists fallback whole_exception fallbac…" at bounding box center [701, 366] width 769 height 654
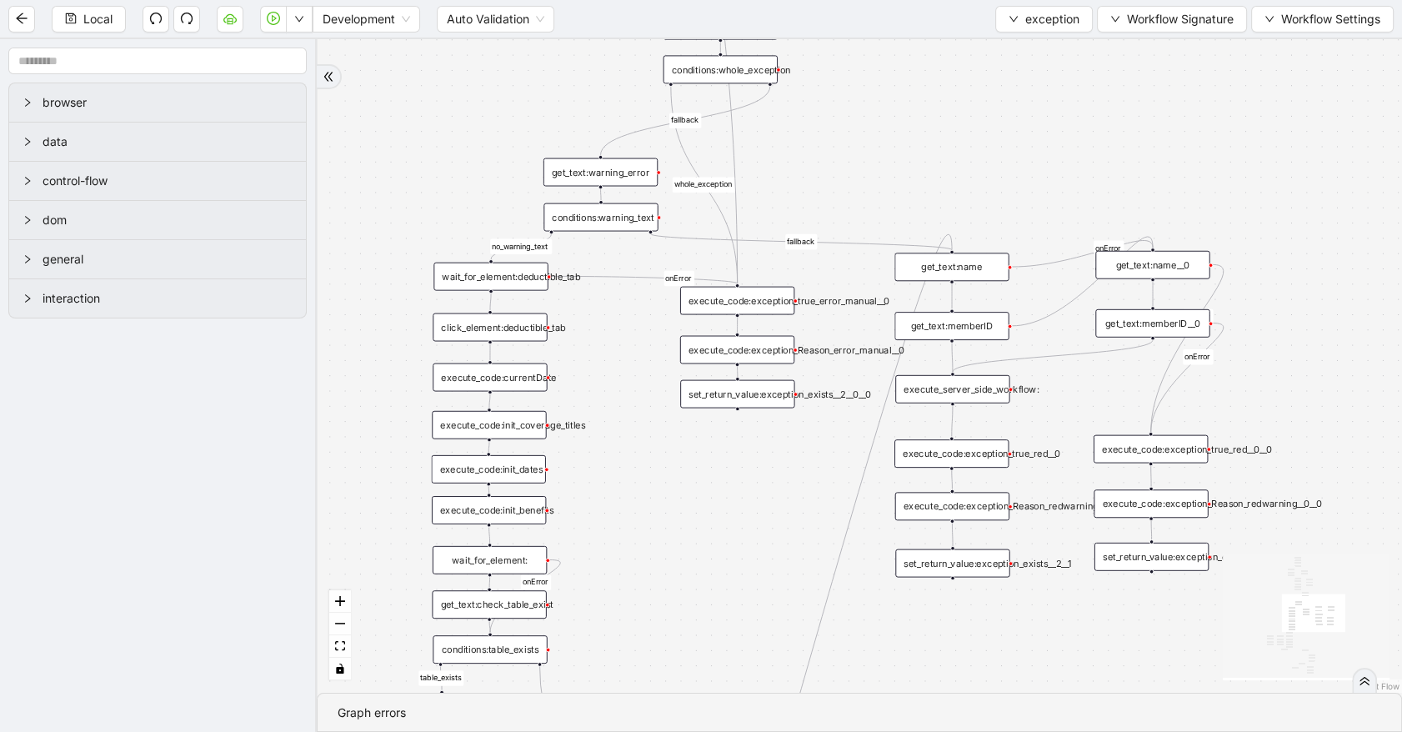
click at [593, 168] on div "get_text:warning_error" at bounding box center [601, 172] width 114 height 28
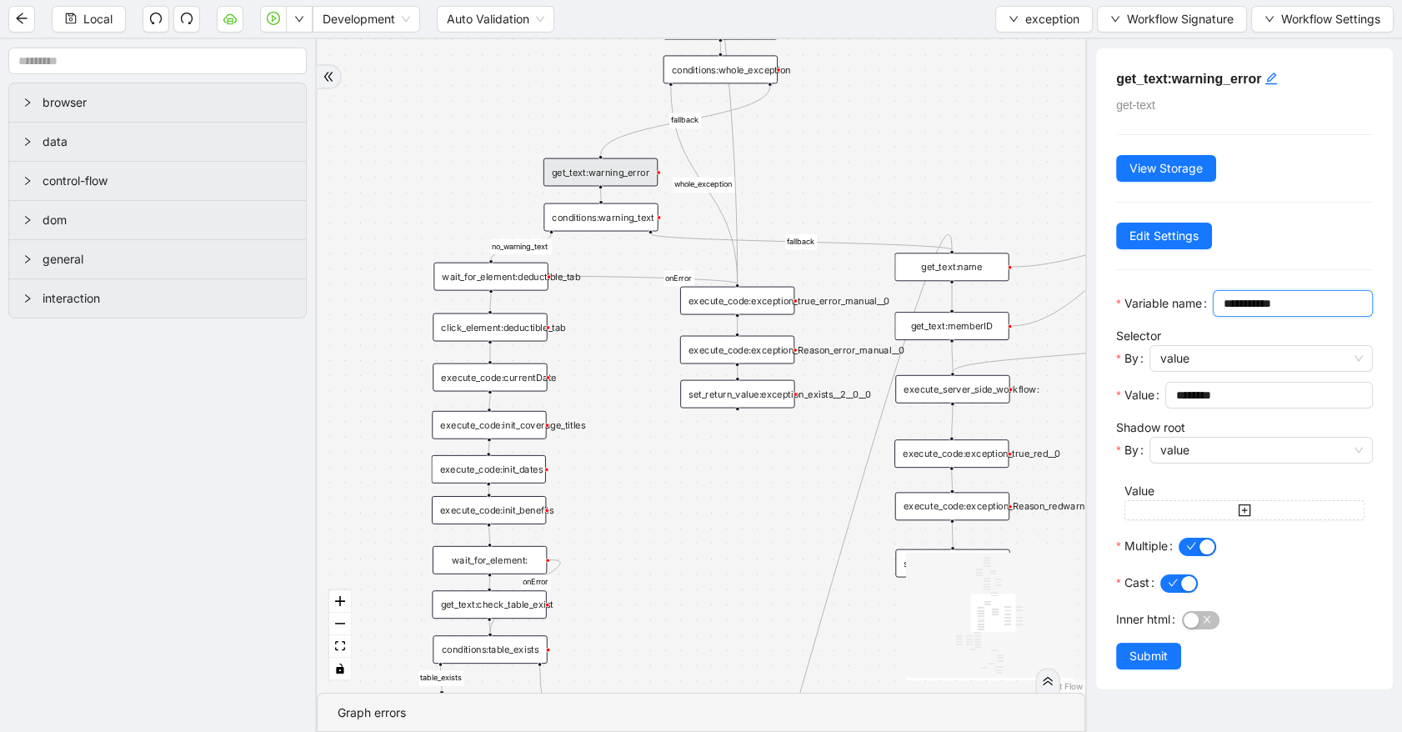
drag, startPoint x: 1216, startPoint y: 333, endPoint x: 1122, endPoint y: 315, distance: 96.0
click at [1213, 315] on span "**********" at bounding box center [1293, 303] width 160 height 27
click at [594, 216] on div "conditions:warning_text" at bounding box center [601, 217] width 114 height 28
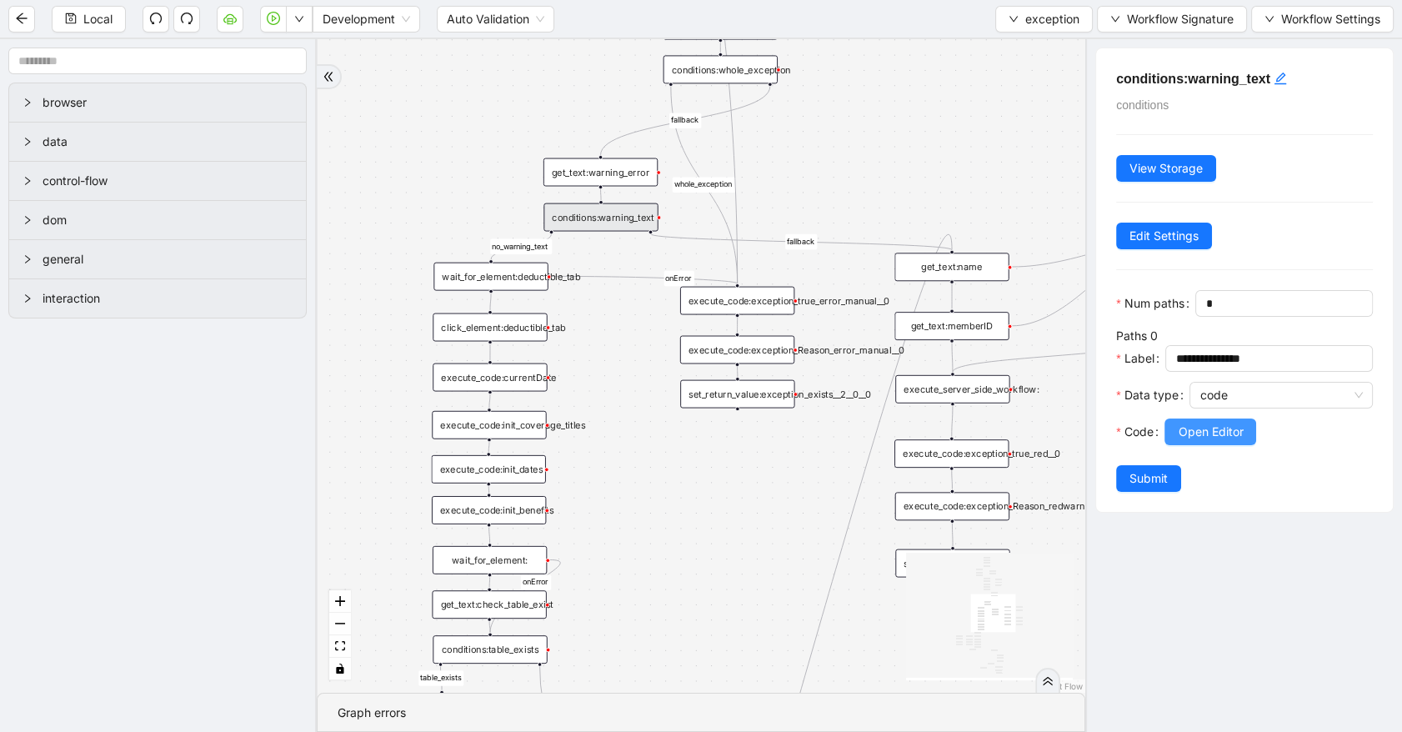
click at [1181, 441] on span "Open Editor" at bounding box center [1210, 432] width 65 height 18
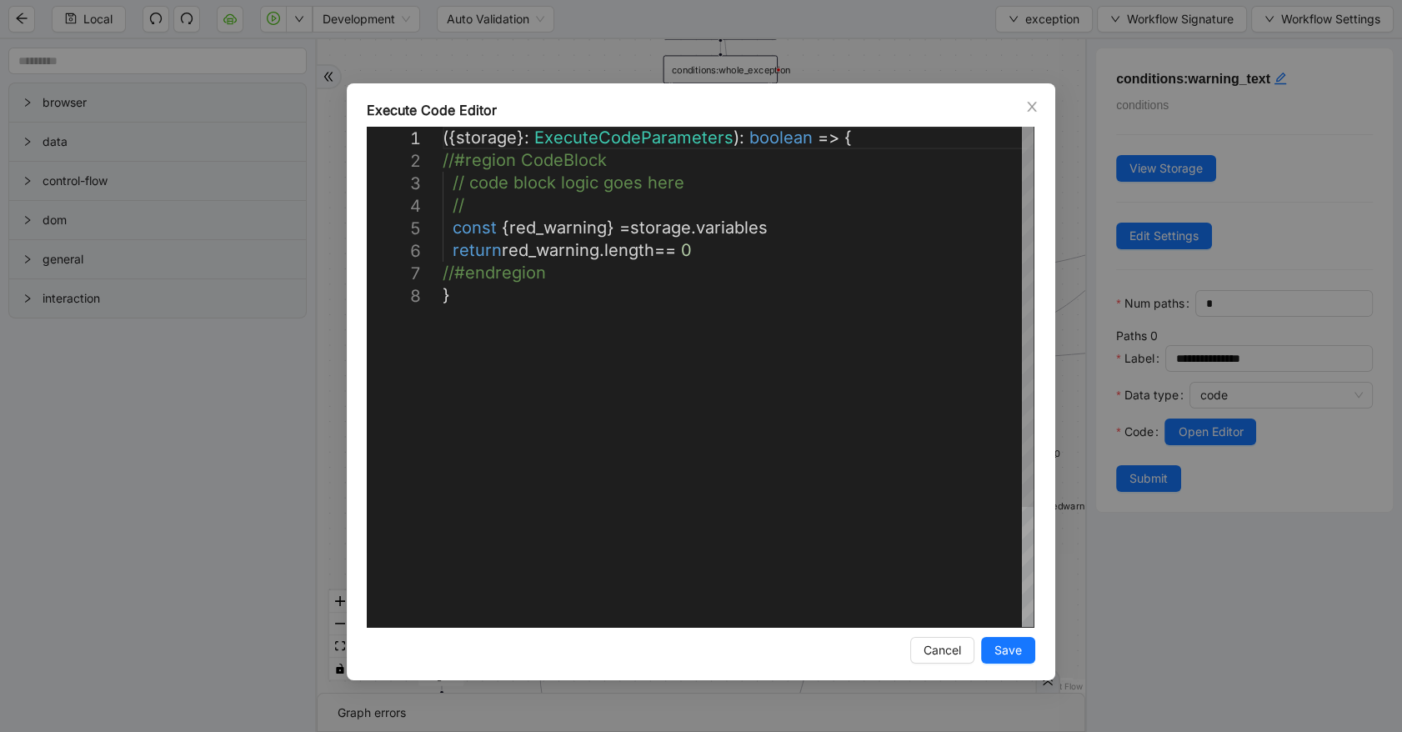
scroll to position [0, 8]
click at [808, 233] on div "({ storage }: ExecuteCodeParameters ): boolean => { //#region CodeBlock // code…" at bounding box center [738, 456] width 591 height 658
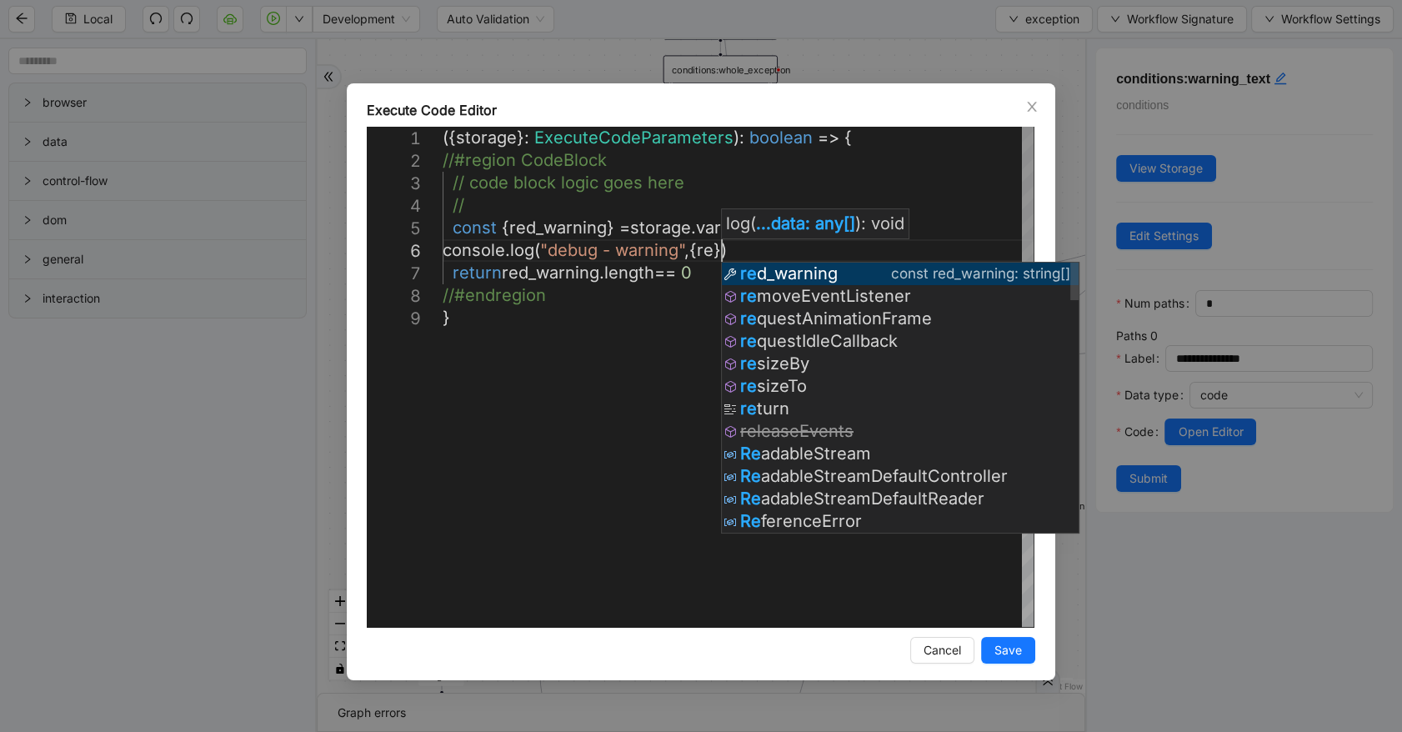
scroll to position [113, 350]
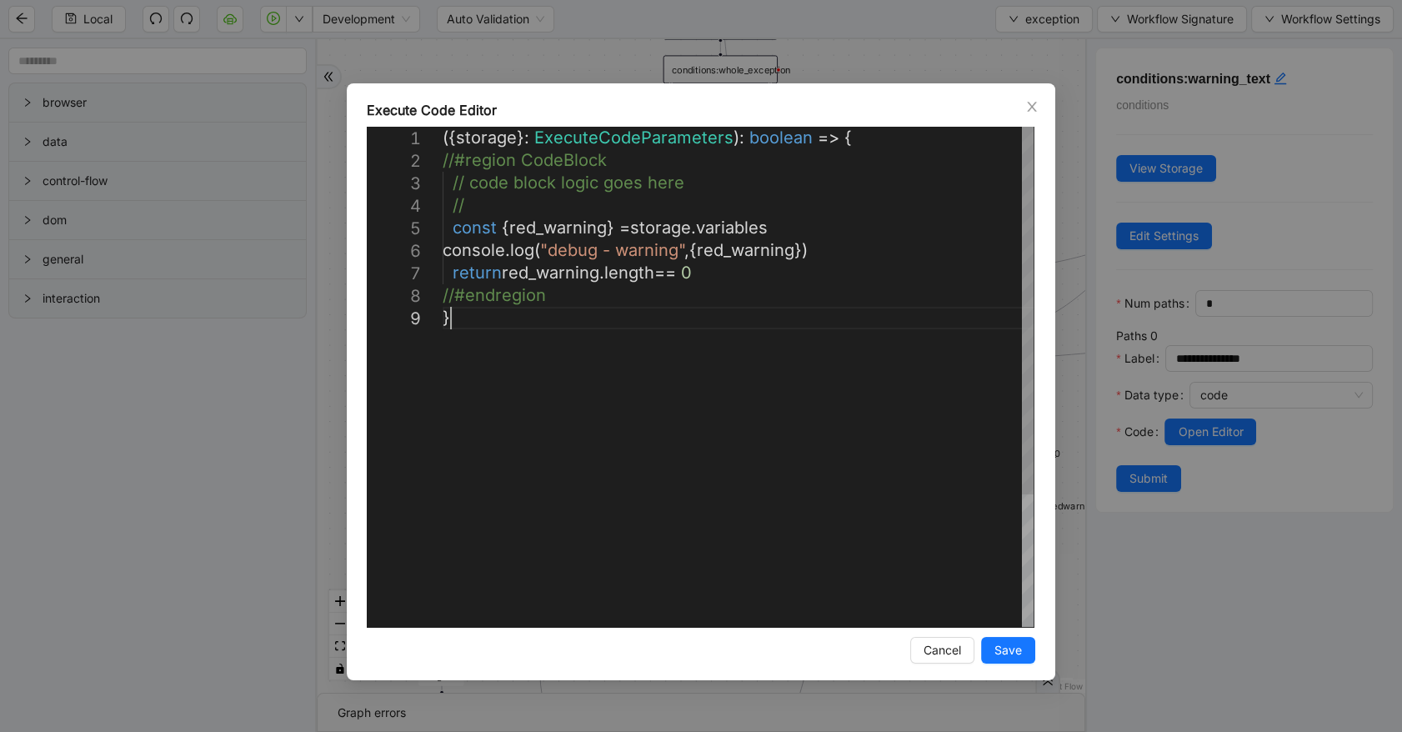
click at [837, 308] on div "({ storage }: ExecuteCodeParameters ): boolean => { //#region CodeBlock // code…" at bounding box center [738, 467] width 591 height 680
type textarea "**********"
click at [1005, 653] on span "Save" at bounding box center [1009, 650] width 28 height 18
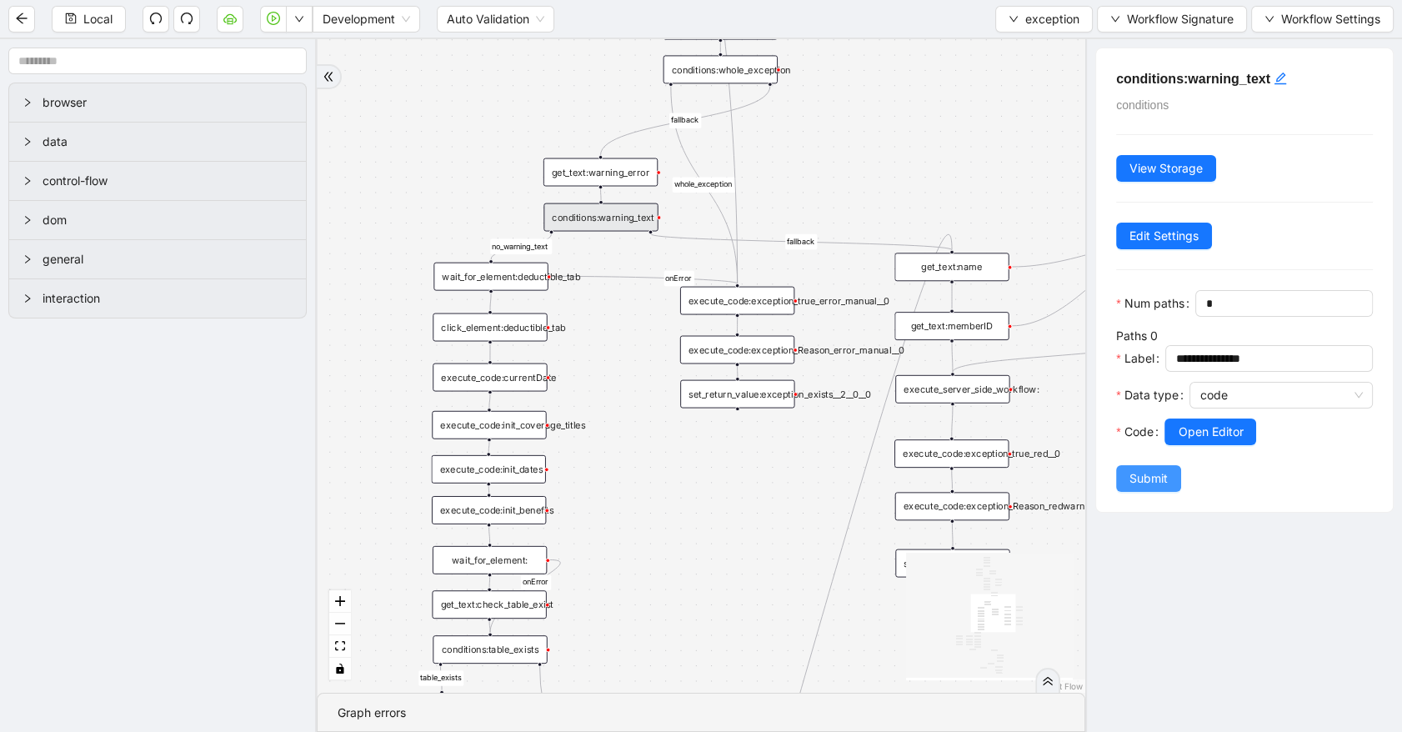
click at [1123, 492] on button "Submit" at bounding box center [1148, 478] width 65 height 27
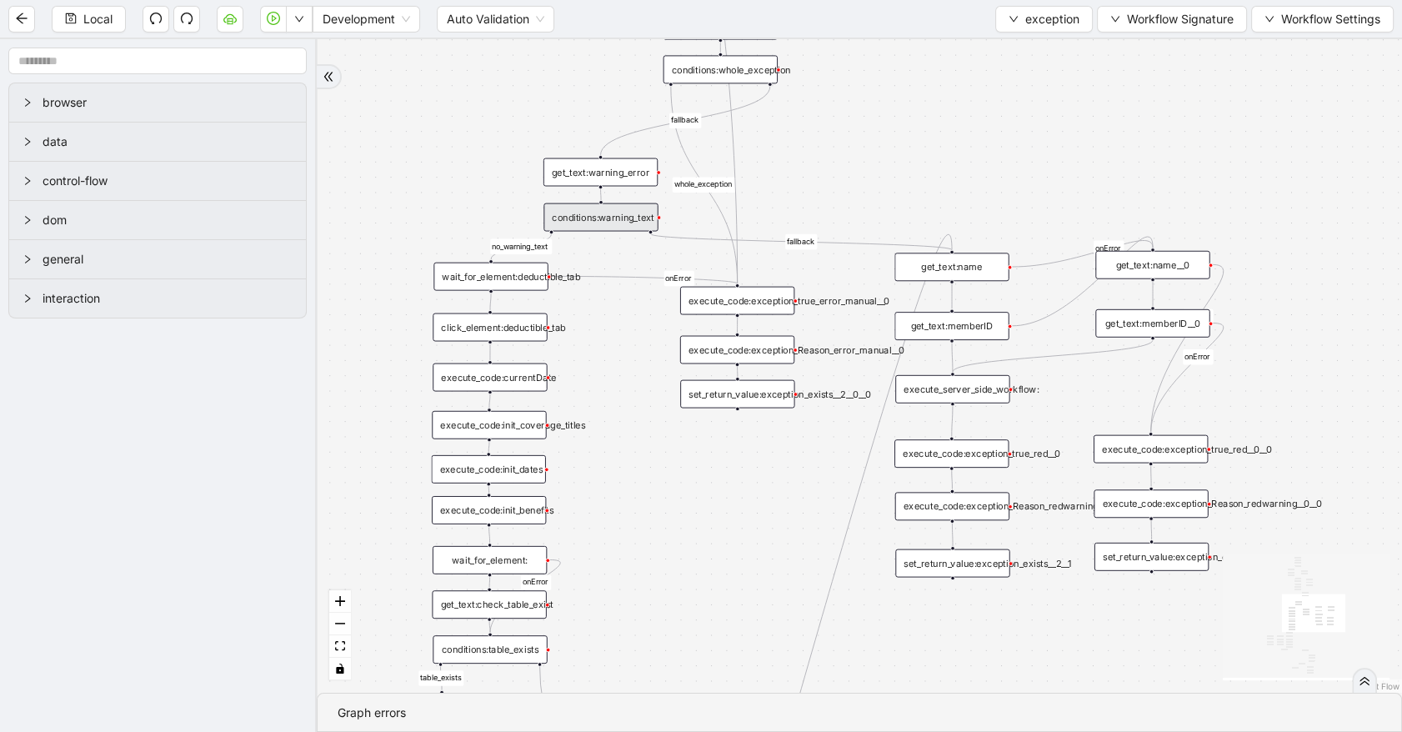
click at [618, 210] on div "conditions:warning_text" at bounding box center [601, 217] width 114 height 28
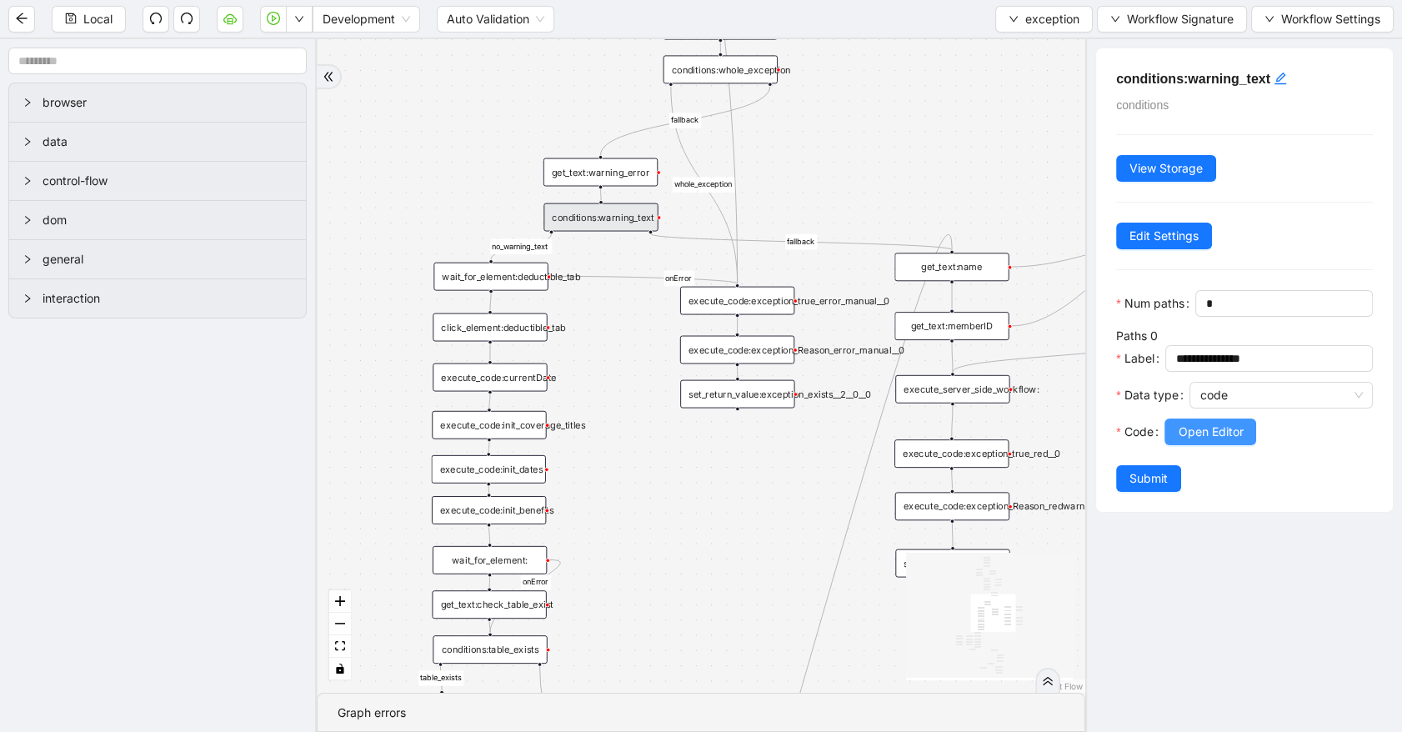
click at [1184, 441] on span "Open Editor" at bounding box center [1210, 432] width 65 height 18
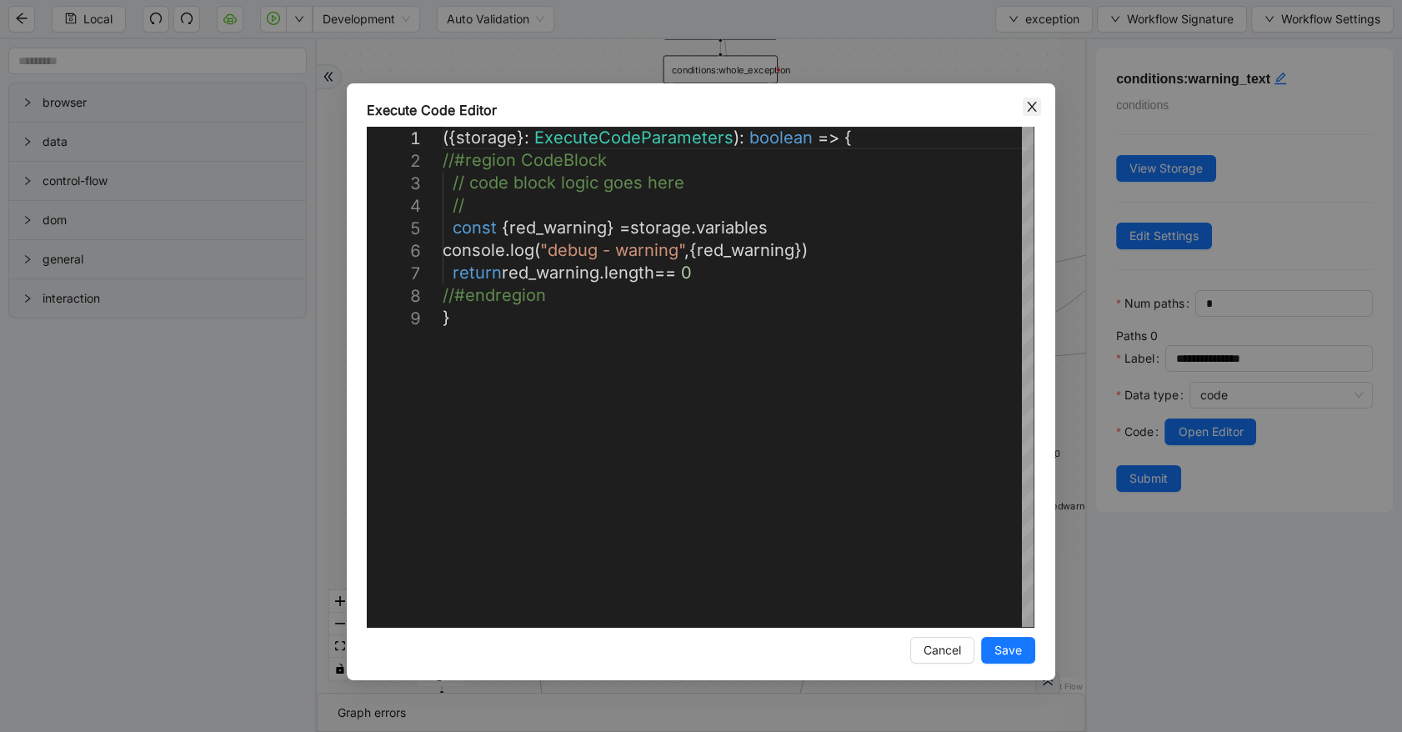
click at [1025, 108] on icon "close" at bounding box center [1031, 106] width 13 height 13
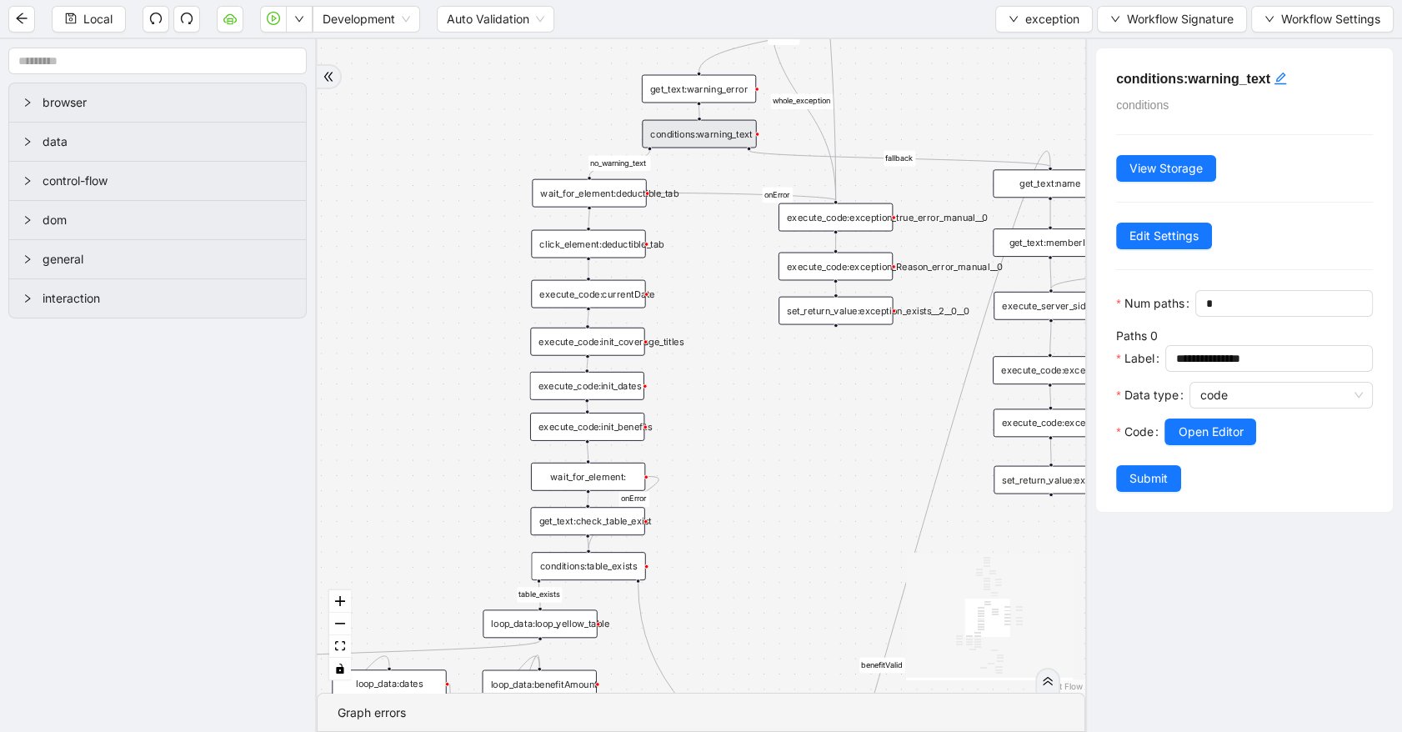
drag, startPoint x: 462, startPoint y: 217, endPoint x: 567, endPoint y: 133, distance: 134.1
click at [567, 133] on div "no_warning_text fallback fallback table_exists fallback whole_exception fallbac…" at bounding box center [701, 366] width 769 height 654
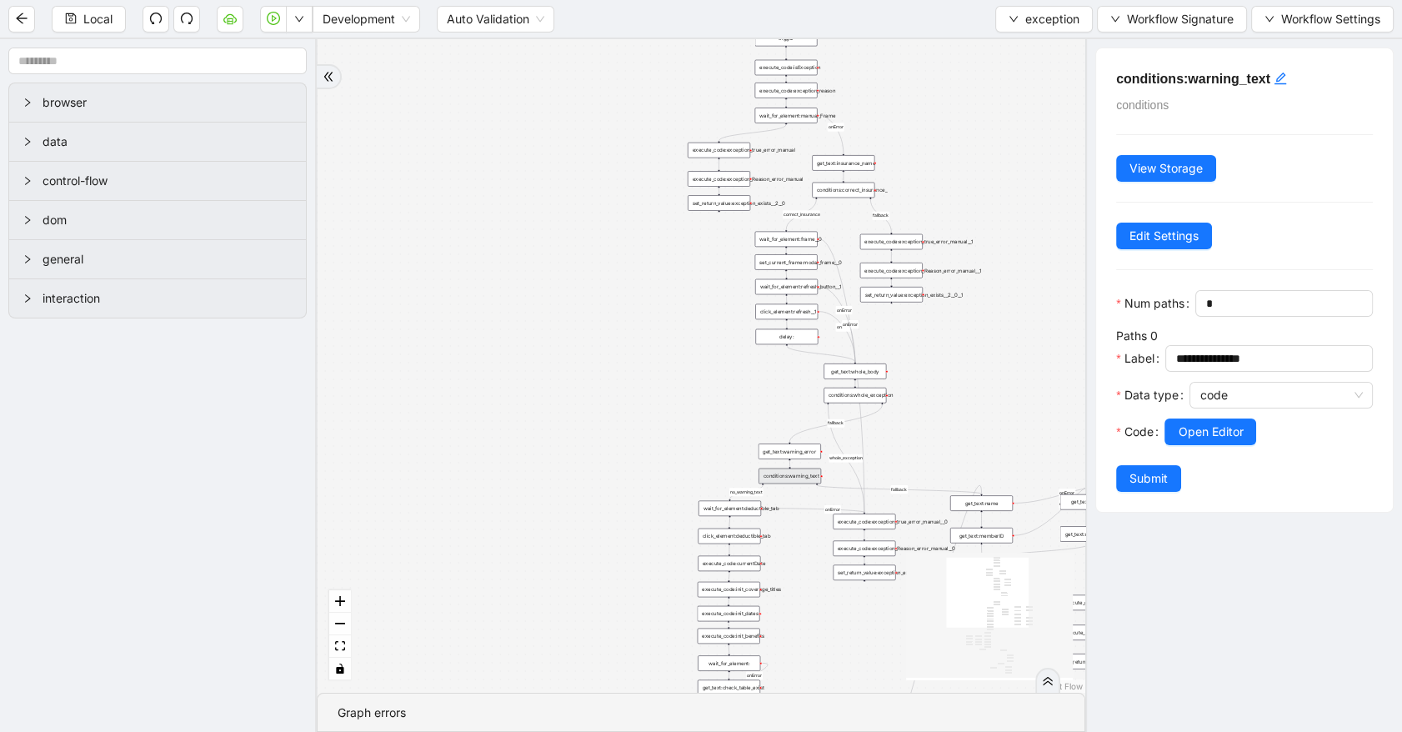
drag, startPoint x: 684, startPoint y: 223, endPoint x: 709, endPoint y: 404, distance: 182.6
click at [709, 404] on div "no_warning_text fallback fallback table_exists fallback whole_exception fallbac…" at bounding box center [701, 366] width 769 height 654
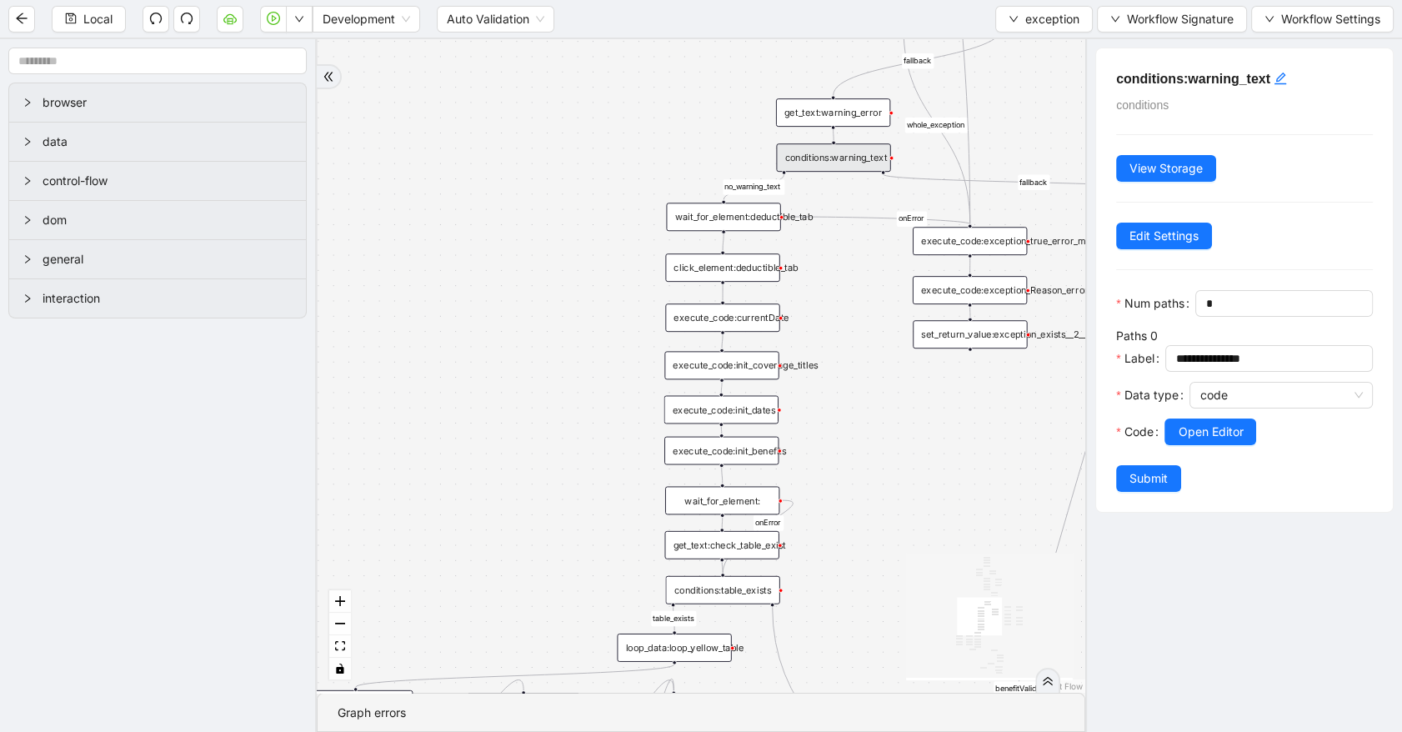
drag, startPoint x: 635, startPoint y: 462, endPoint x: 745, endPoint y: -20, distance: 494.3
click at [745, 0] on html "Local Development Auto Validation exception Workflow Signature Workflow Setting…" at bounding box center [701, 366] width 1402 height 732
